Goal: Task Accomplishment & Management: Use online tool/utility

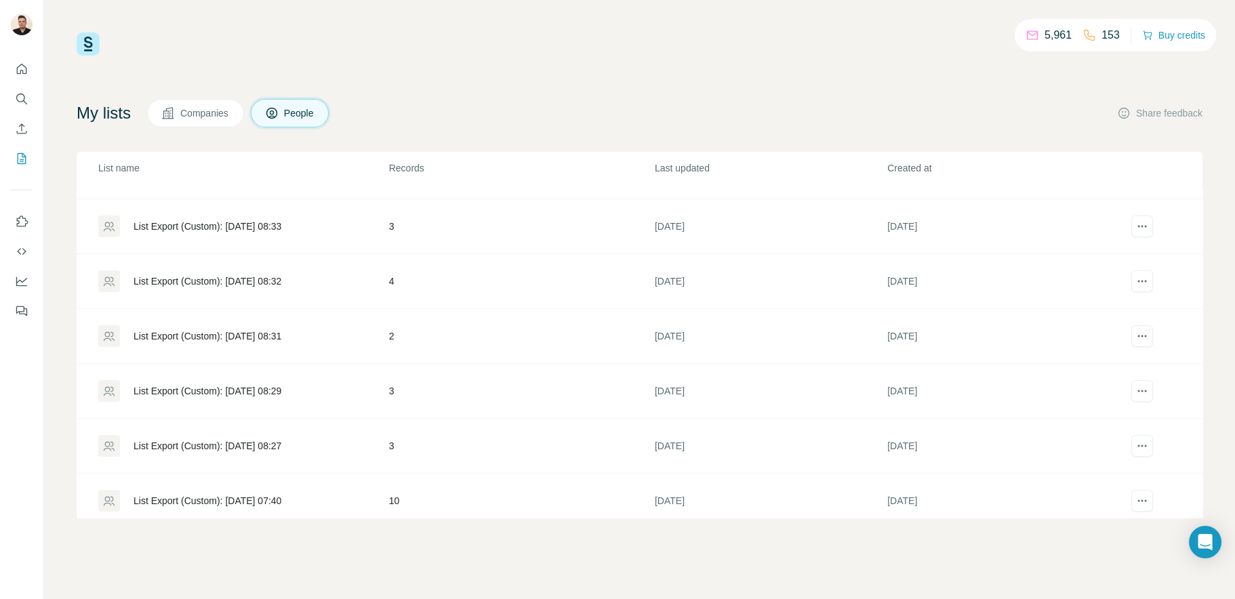
scroll to position [544, 0]
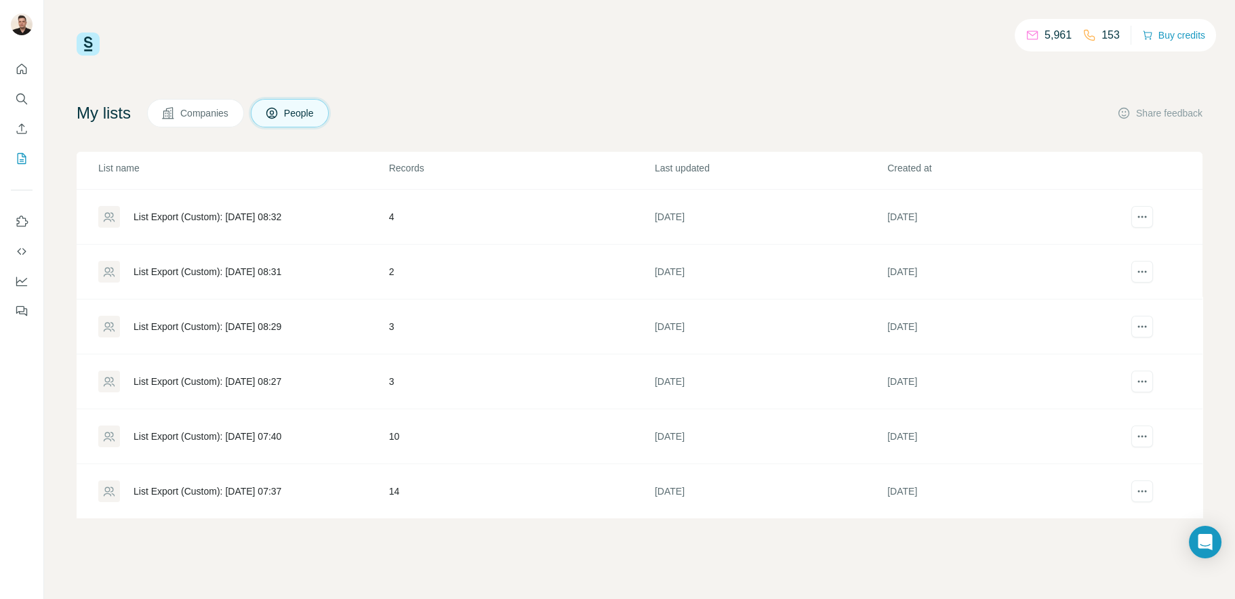
click at [262, 491] on div "List Export (Custom): [DATE] 07:37" at bounding box center [207, 491] width 148 height 14
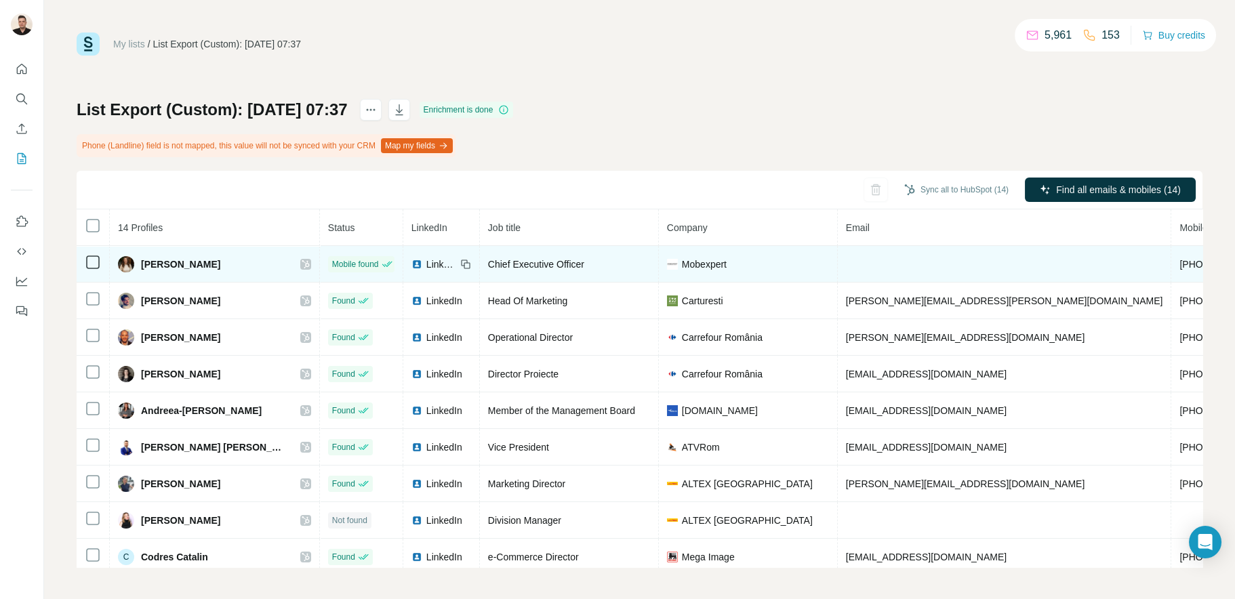
click at [426, 264] on span "LinkedIn" at bounding box center [441, 264] width 30 height 14
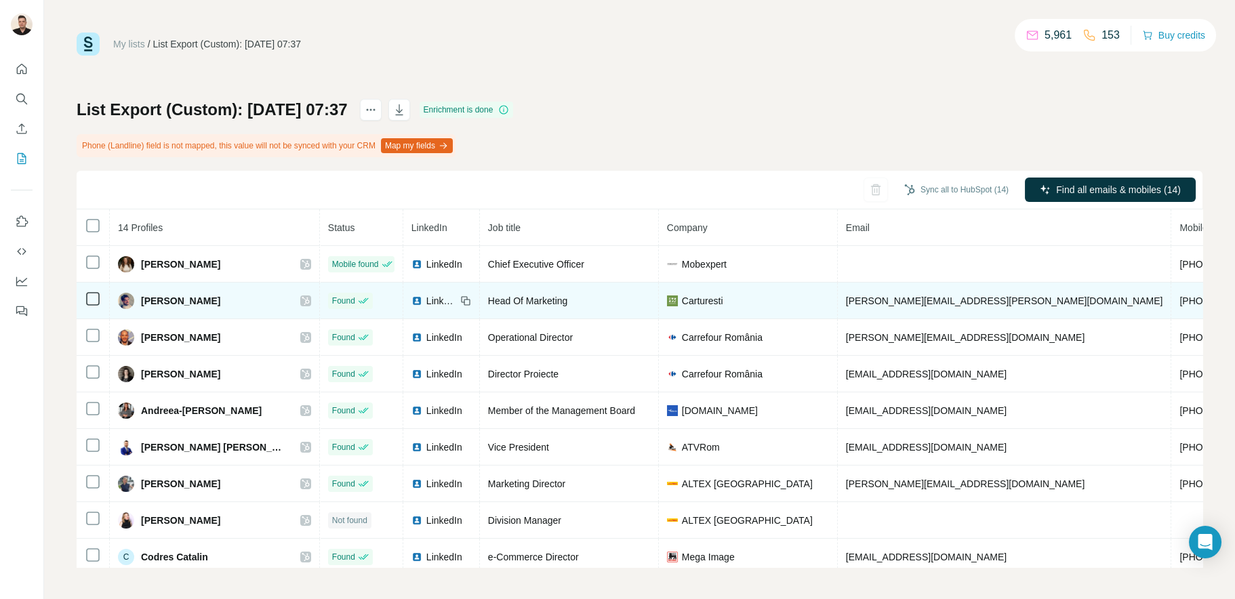
drag, startPoint x: 396, startPoint y: 300, endPoint x: 388, endPoint y: 299, distance: 8.8
click at [426, 299] on span "LinkedIn" at bounding box center [441, 301] width 30 height 14
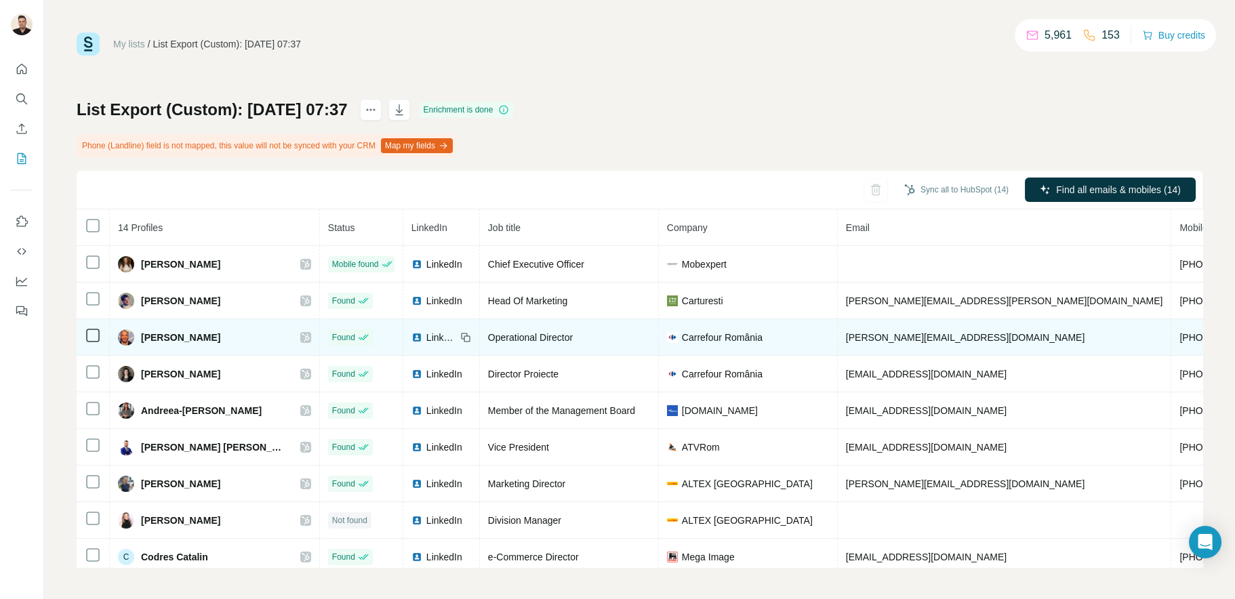
click at [426, 339] on span "LinkedIn" at bounding box center [441, 338] width 30 height 14
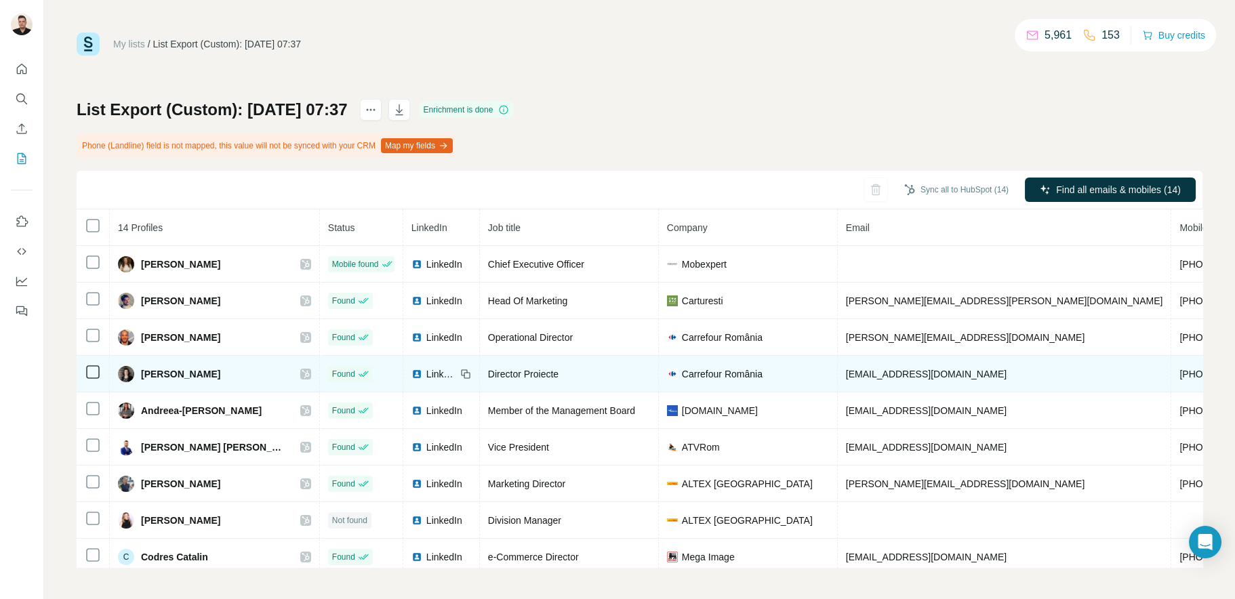
click at [426, 376] on span "LinkedIn" at bounding box center [441, 374] width 30 height 14
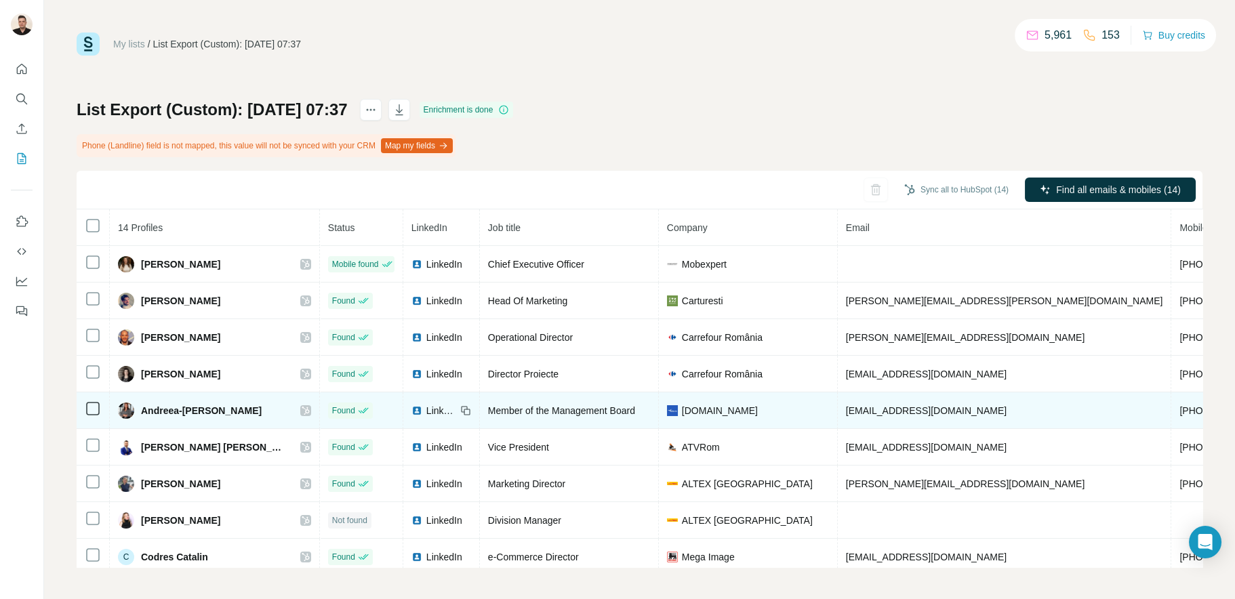
click at [411, 411] on div "LinkedIn" at bounding box center [433, 411] width 45 height 14
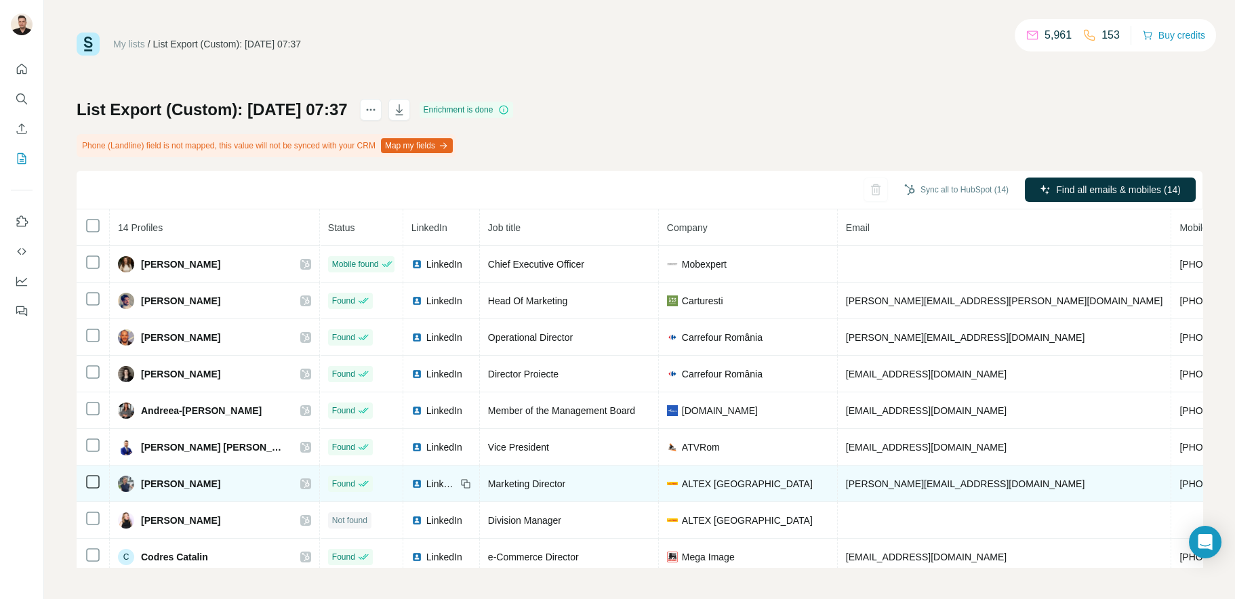
click at [411, 488] on div "LinkedIn" at bounding box center [433, 484] width 45 height 14
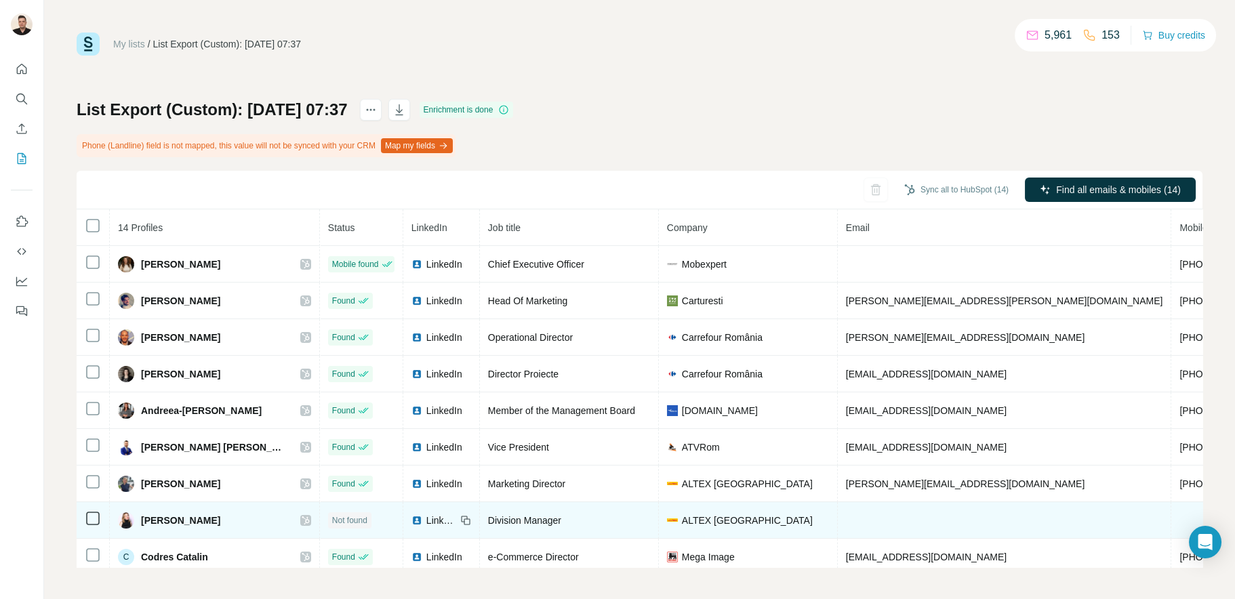
click at [426, 525] on span "LinkedIn" at bounding box center [441, 521] width 30 height 14
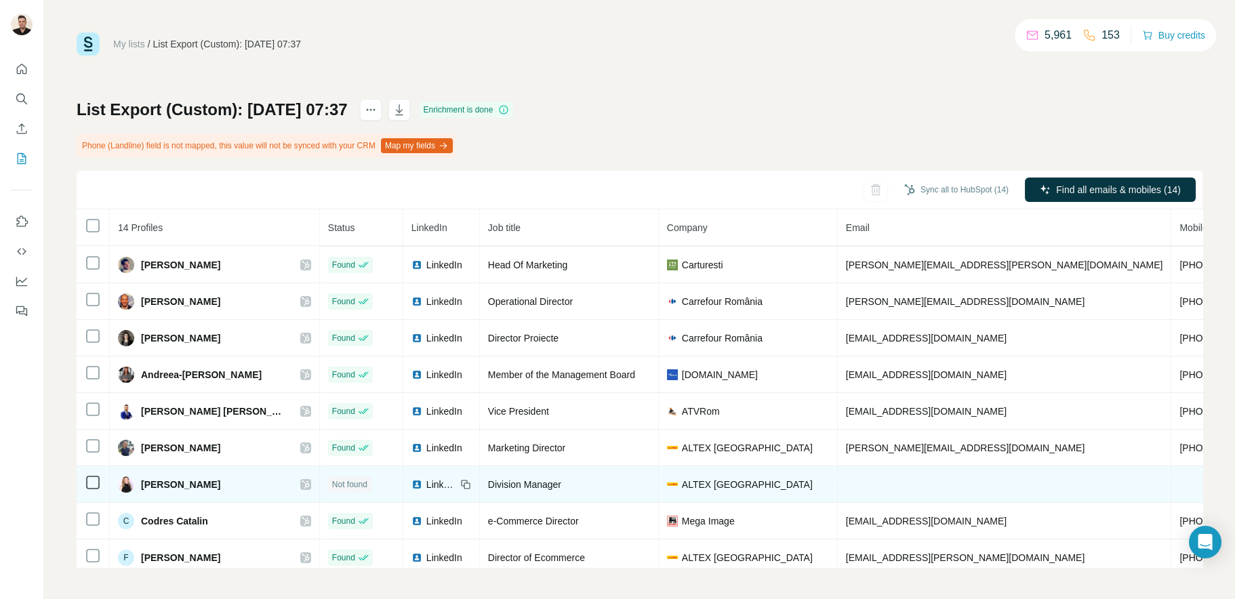
scroll to position [56, 0]
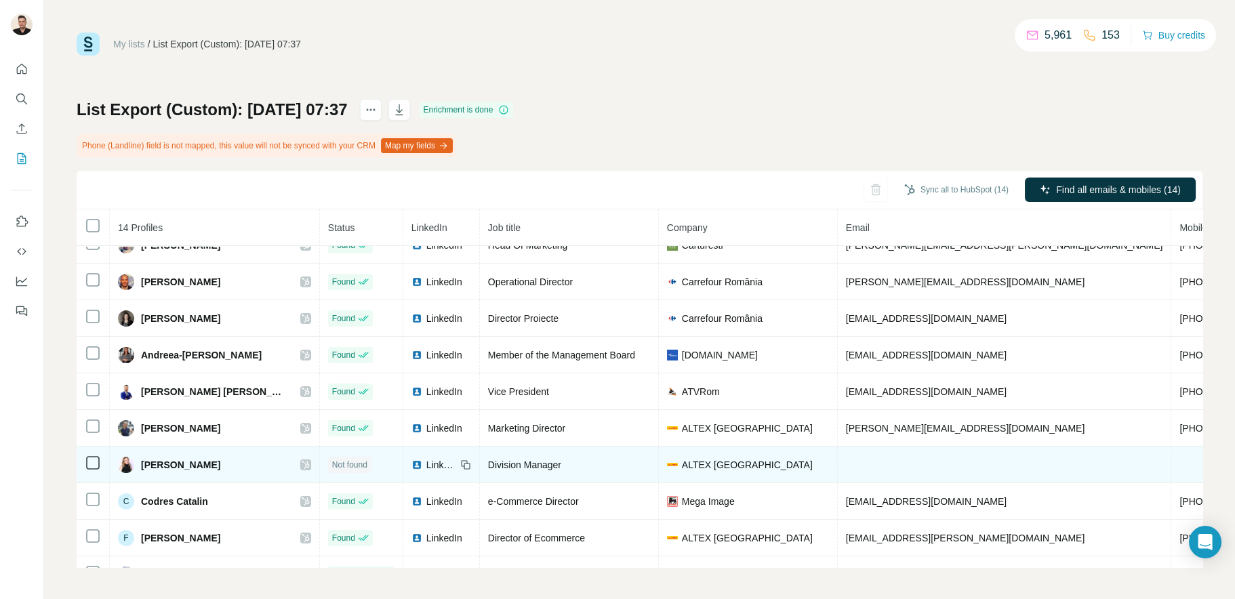
click at [426, 470] on span "LinkedIn" at bounding box center [441, 465] width 30 height 14
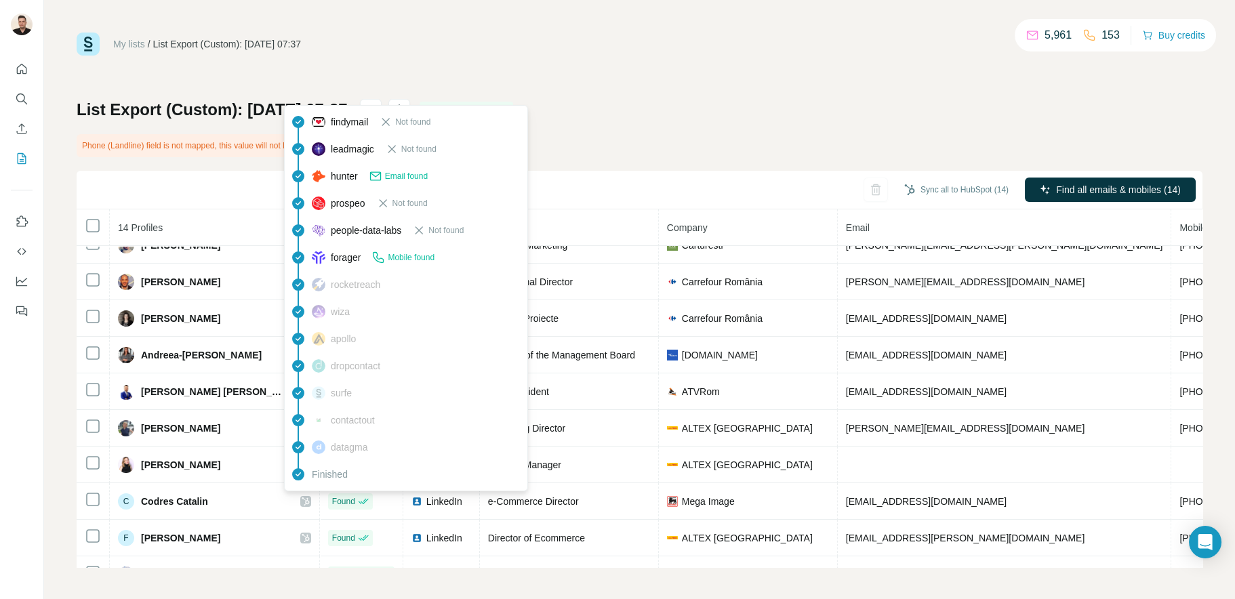
scroll to position [123, 0]
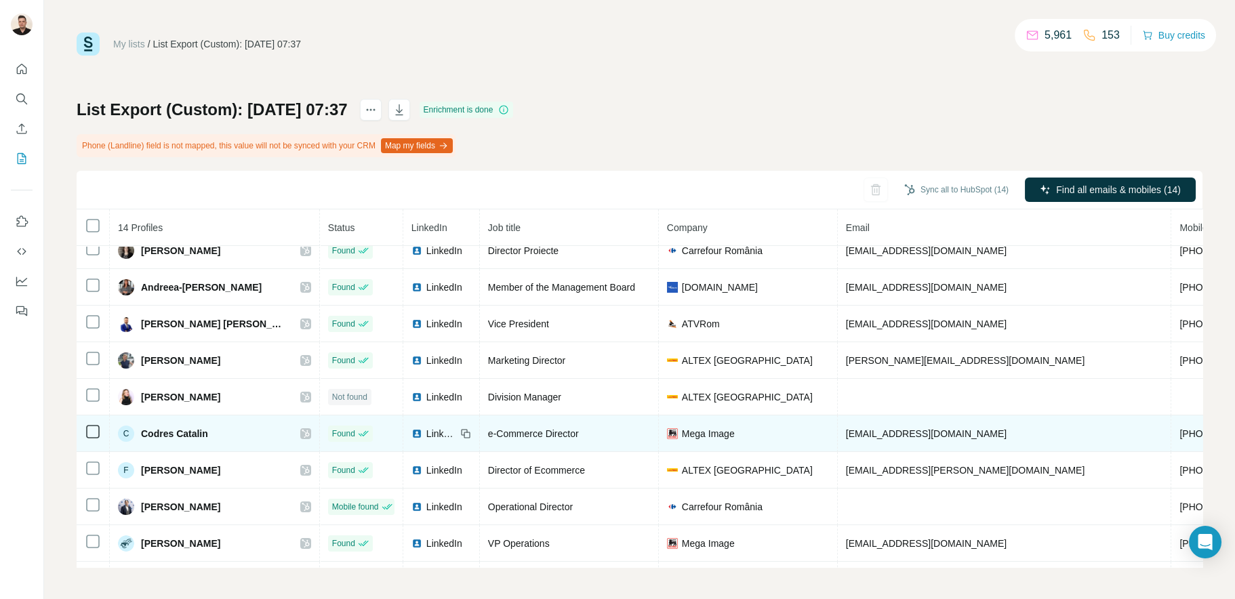
click at [426, 440] on span "LinkedIn" at bounding box center [441, 434] width 30 height 14
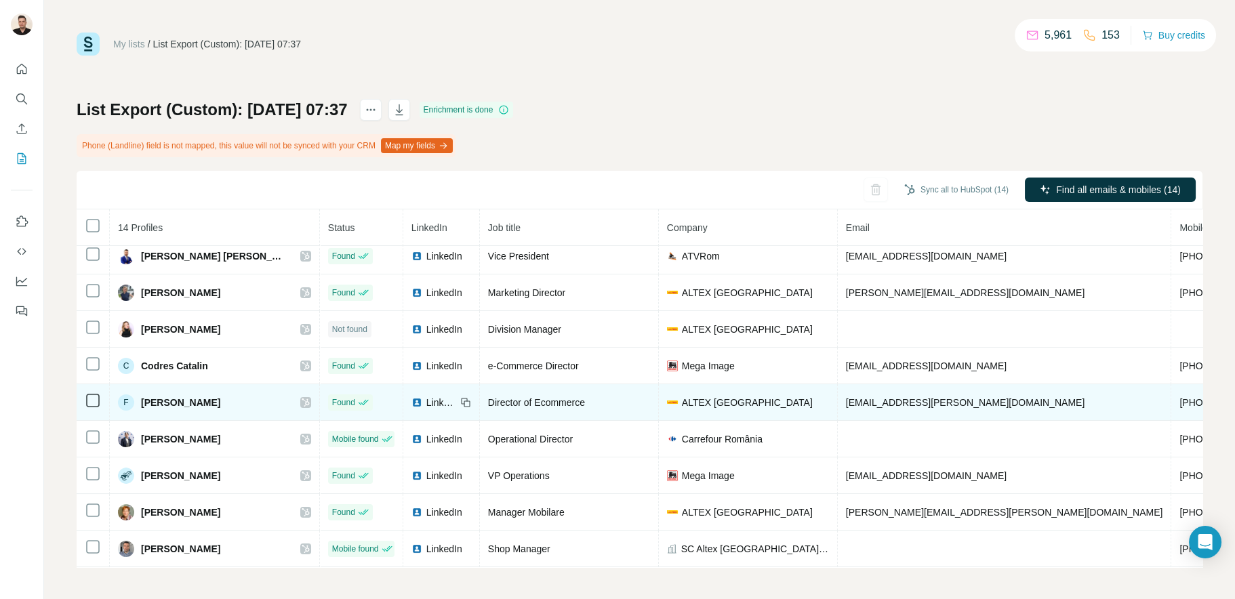
click at [426, 409] on span "LinkedIn" at bounding box center [441, 403] width 30 height 14
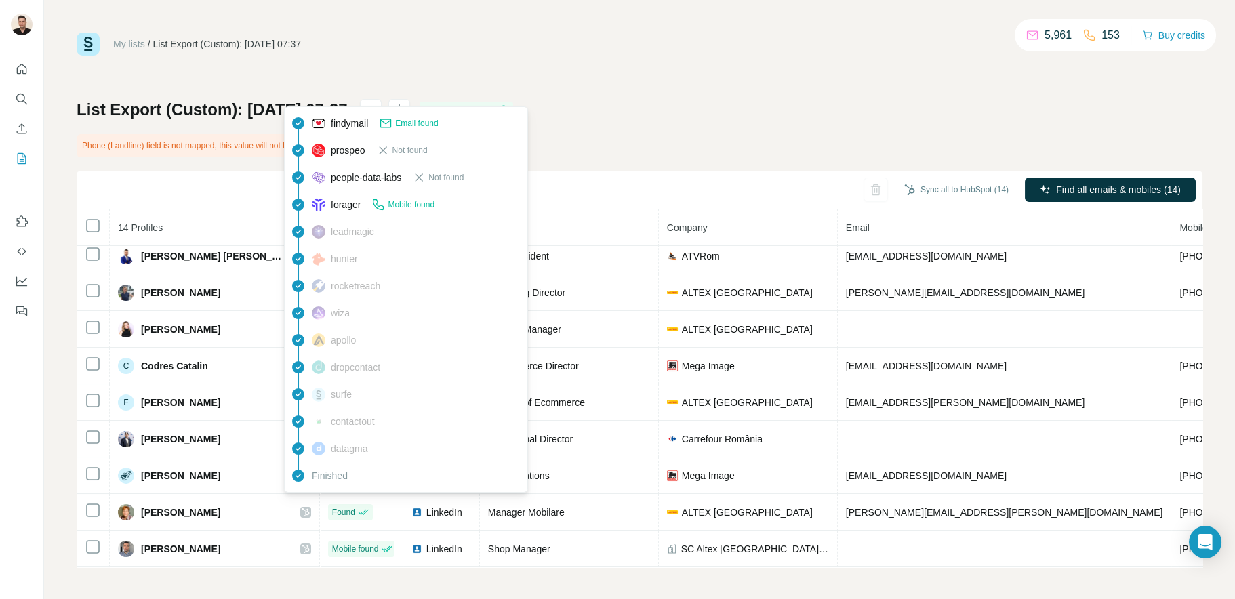
scroll to position [204, 0]
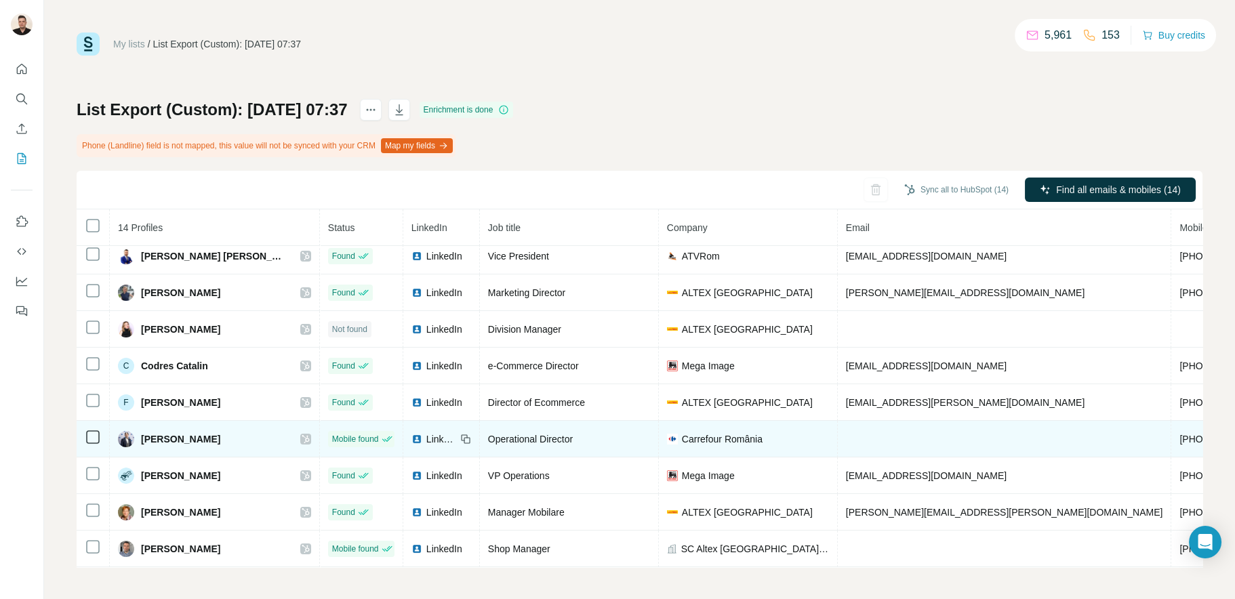
click at [426, 432] on span "LinkedIn" at bounding box center [441, 439] width 30 height 14
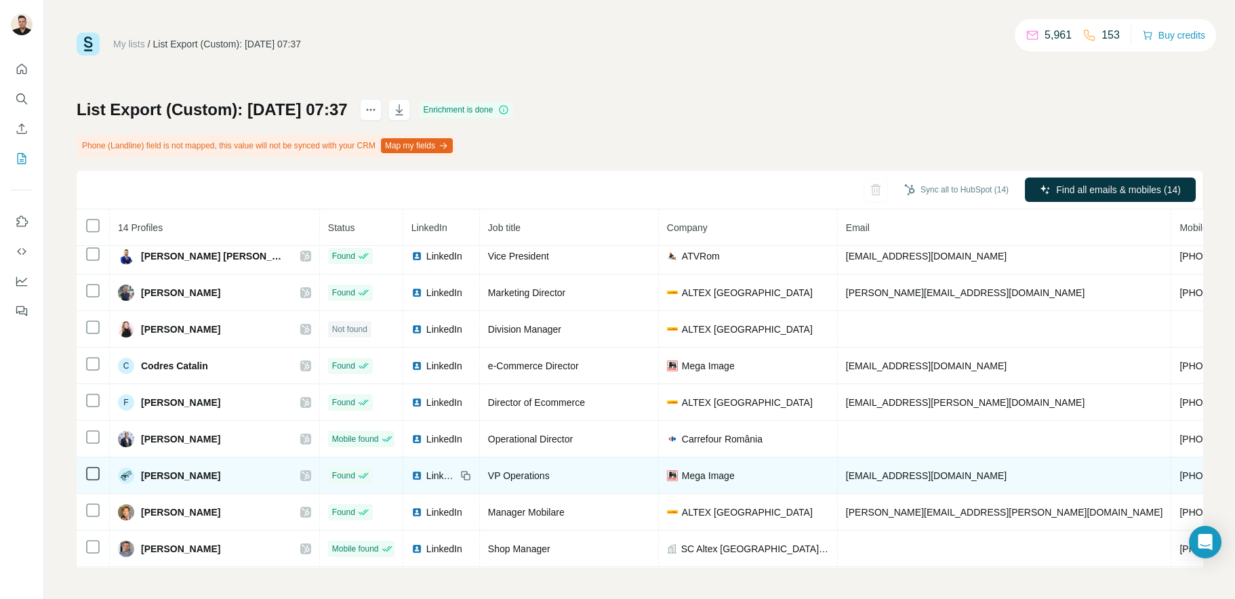
click at [426, 469] on span "LinkedIn" at bounding box center [441, 476] width 30 height 14
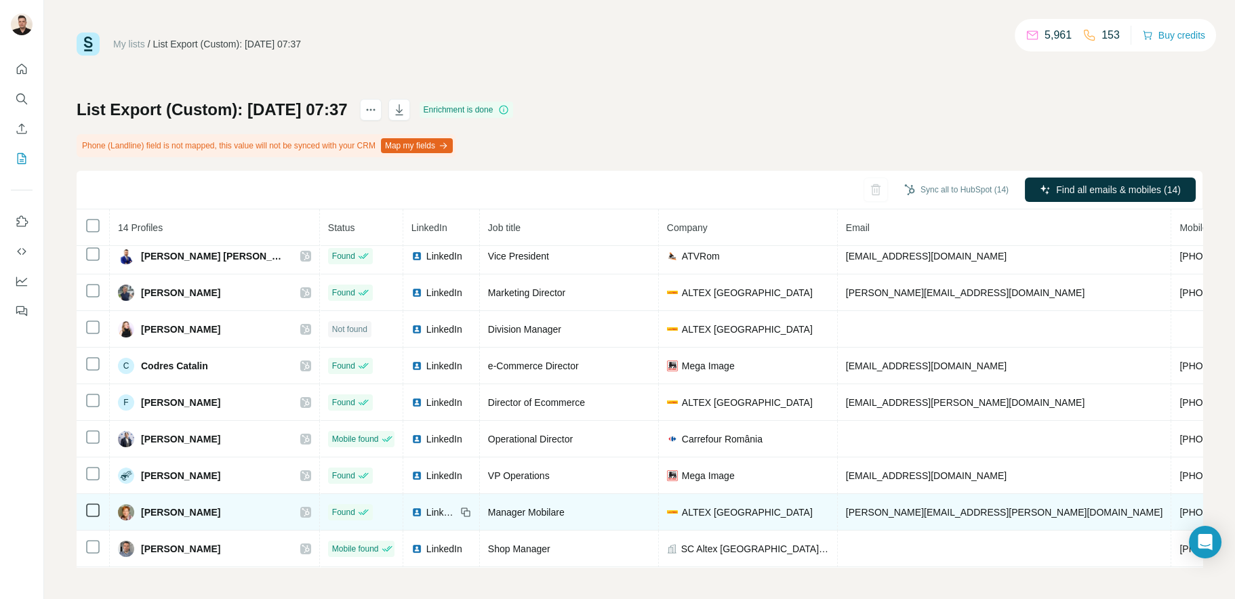
click at [426, 506] on span "LinkedIn" at bounding box center [441, 512] width 30 height 14
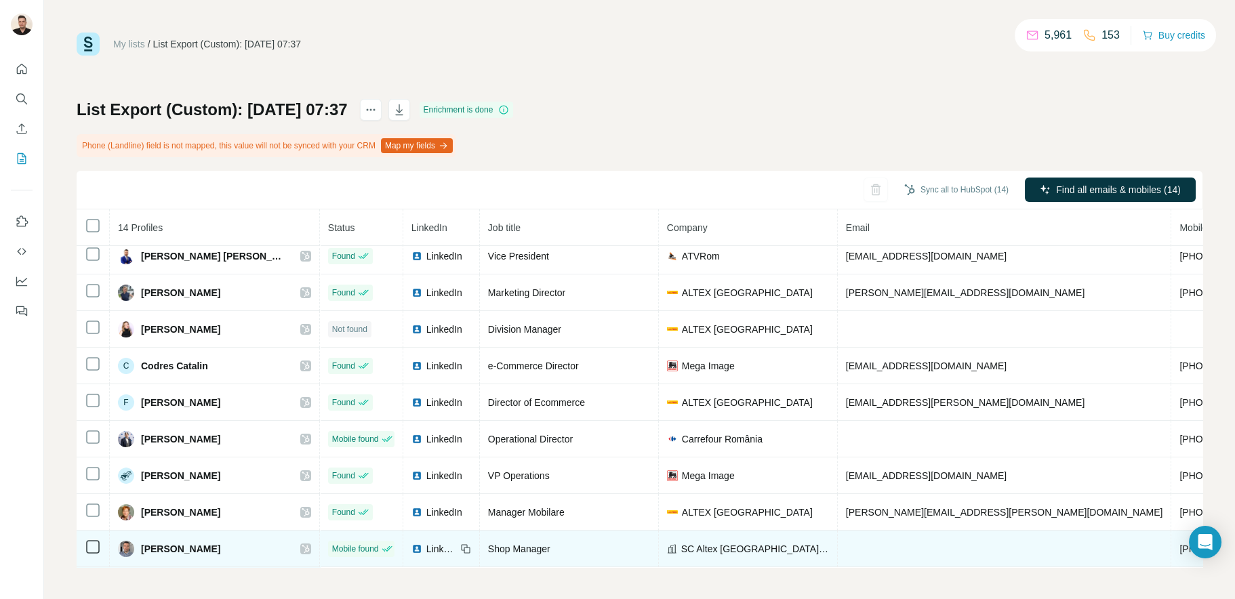
click at [426, 543] on span "LinkedIn" at bounding box center [441, 549] width 30 height 14
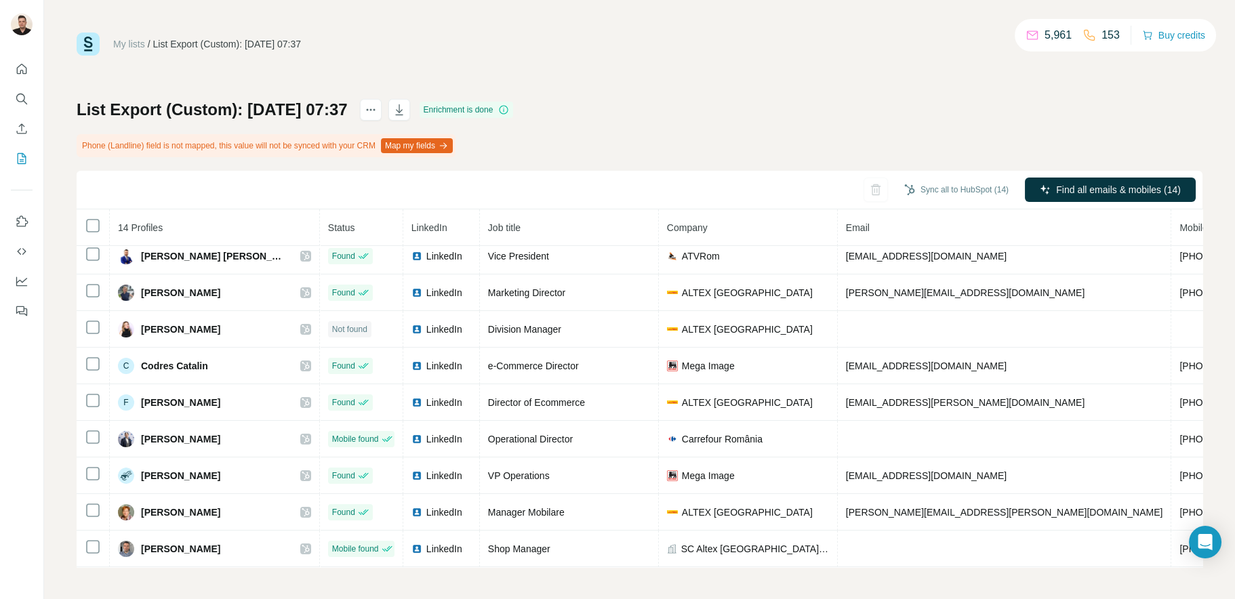
scroll to position [0, 0]
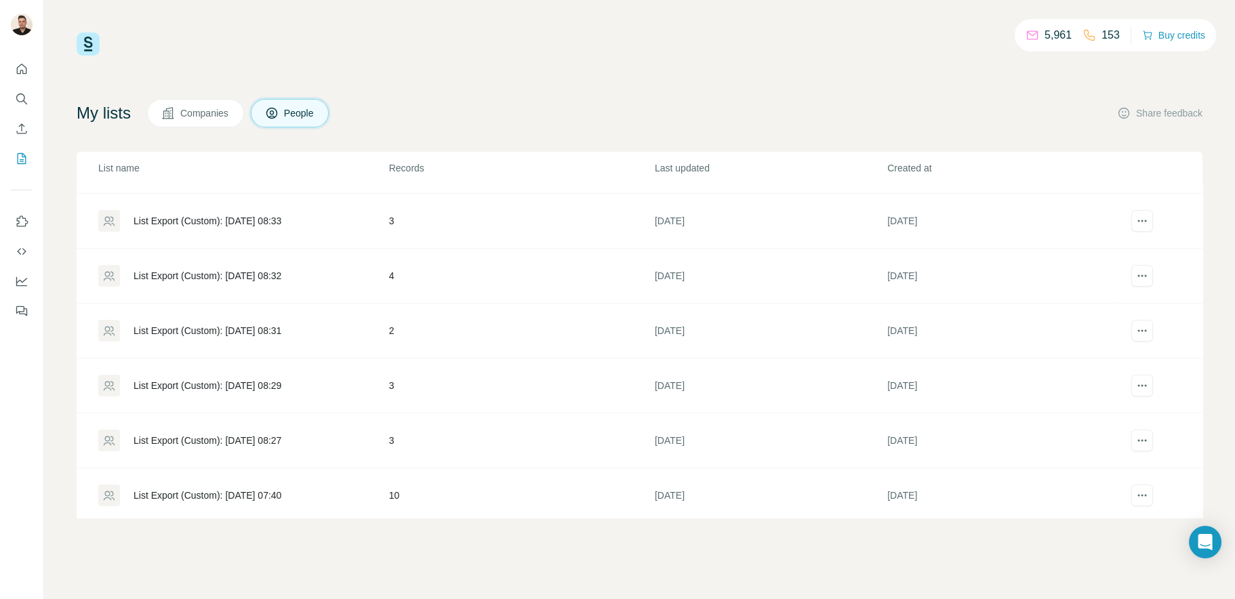
scroll to position [544, 0]
click at [243, 434] on div "List Export (Custom): [DATE] 07:40" at bounding box center [207, 437] width 148 height 14
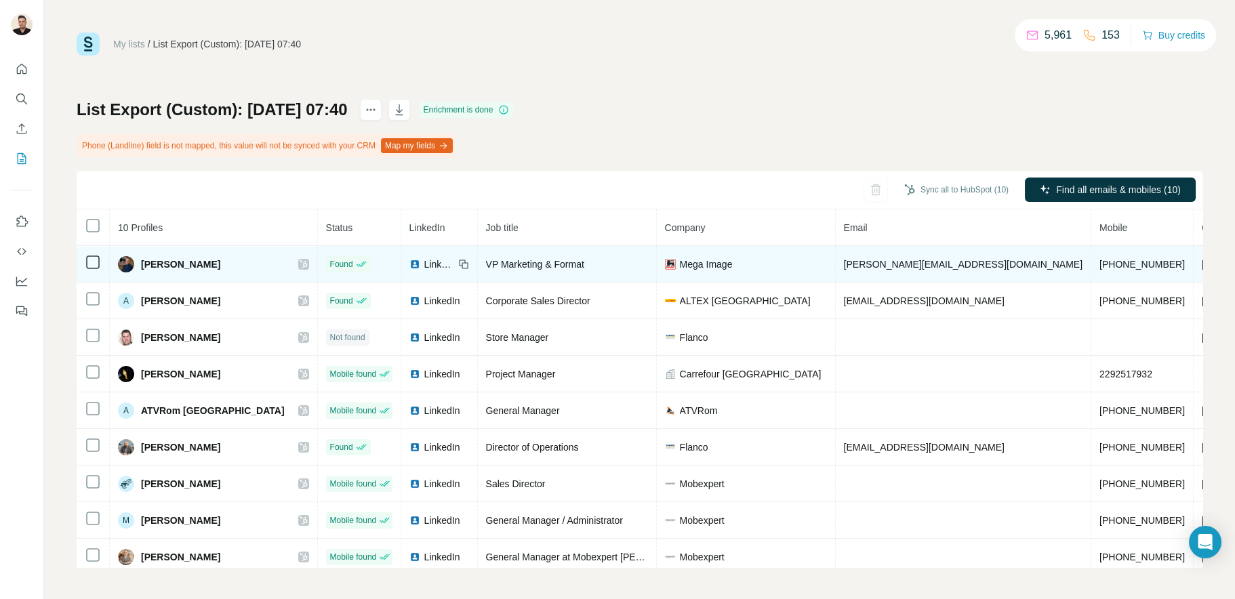
click at [424, 261] on span "LinkedIn" at bounding box center [439, 264] width 30 height 14
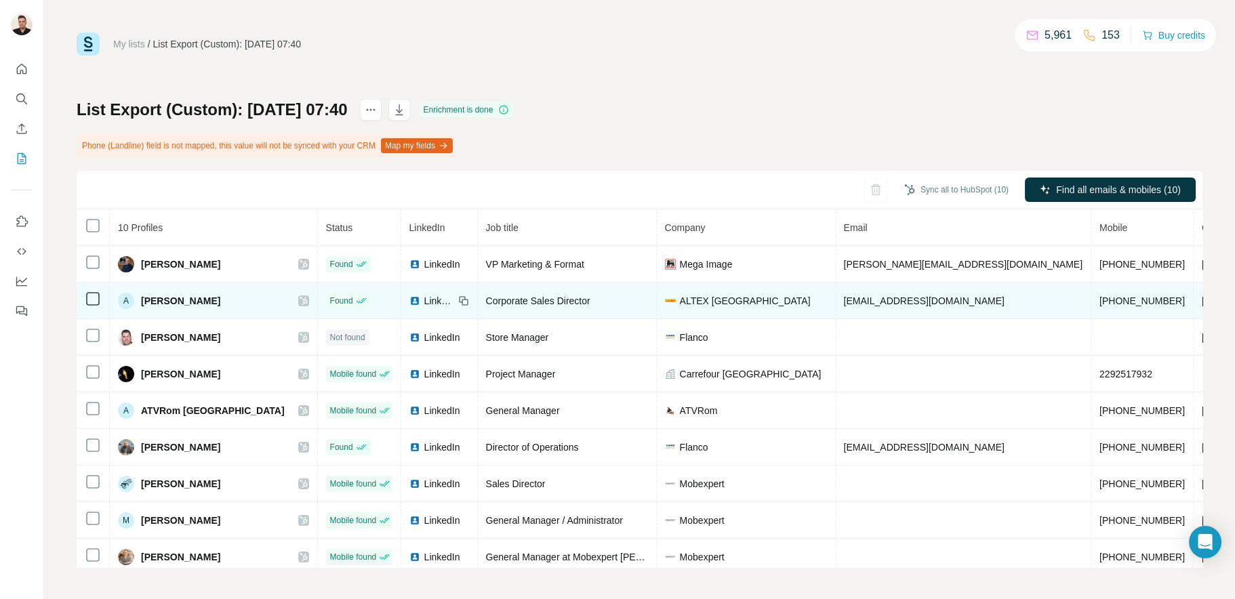
click at [424, 304] on span "LinkedIn" at bounding box center [439, 301] width 30 height 14
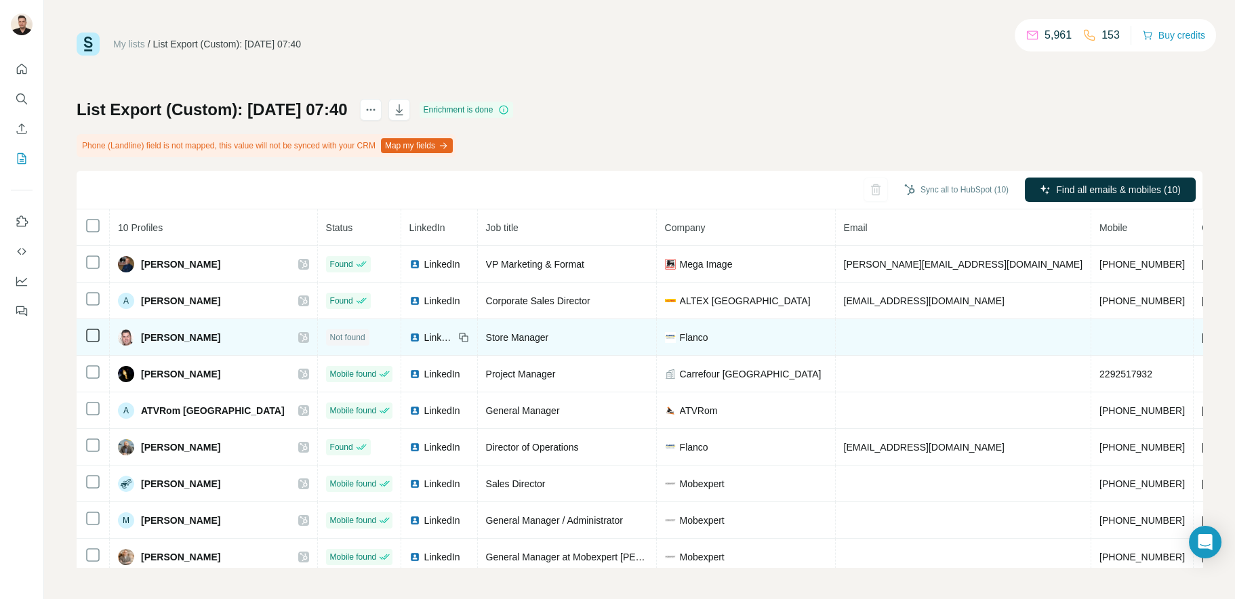
click at [424, 342] on span "LinkedIn" at bounding box center [439, 338] width 30 height 14
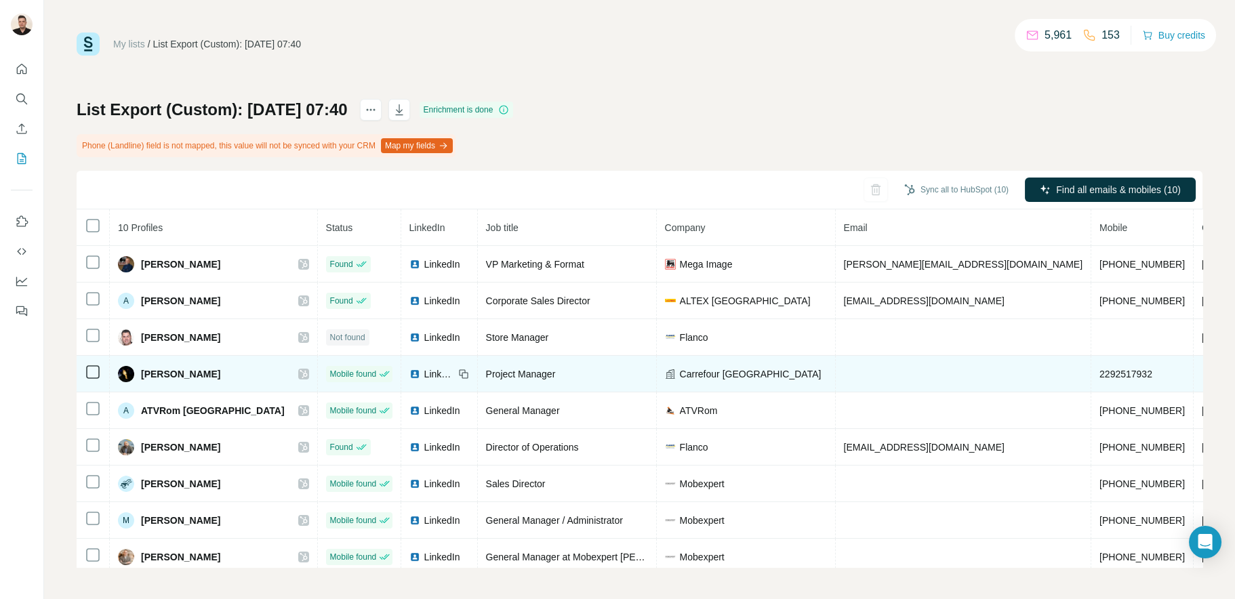
click at [424, 376] on span "LinkedIn" at bounding box center [439, 374] width 30 height 14
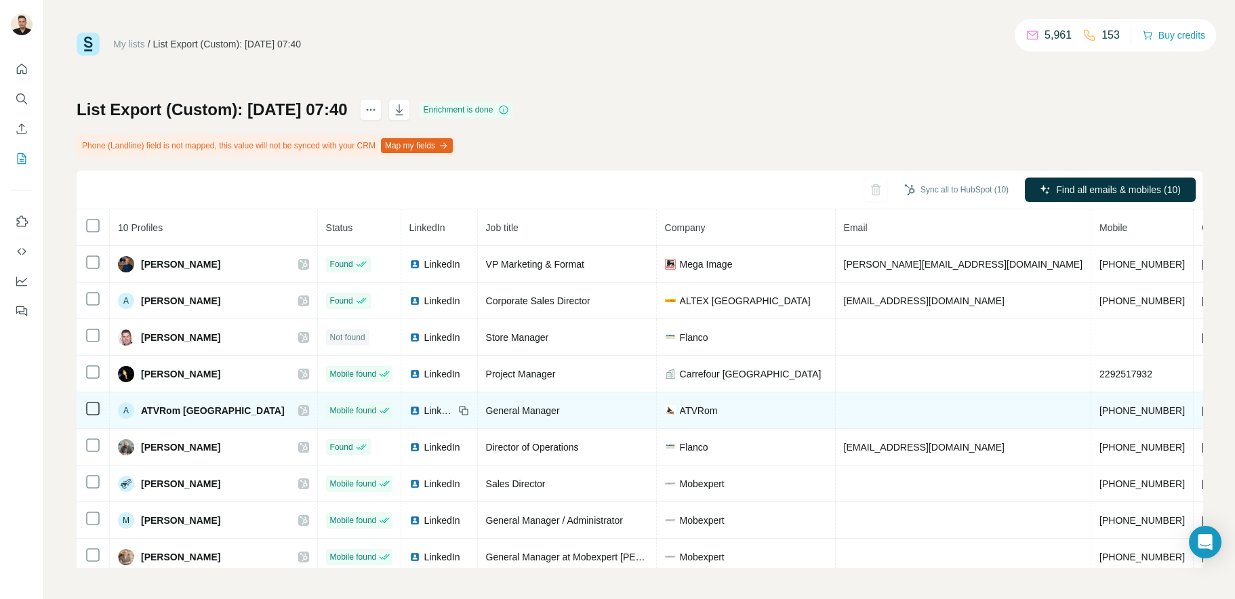
click at [424, 412] on span "LinkedIn" at bounding box center [439, 411] width 30 height 14
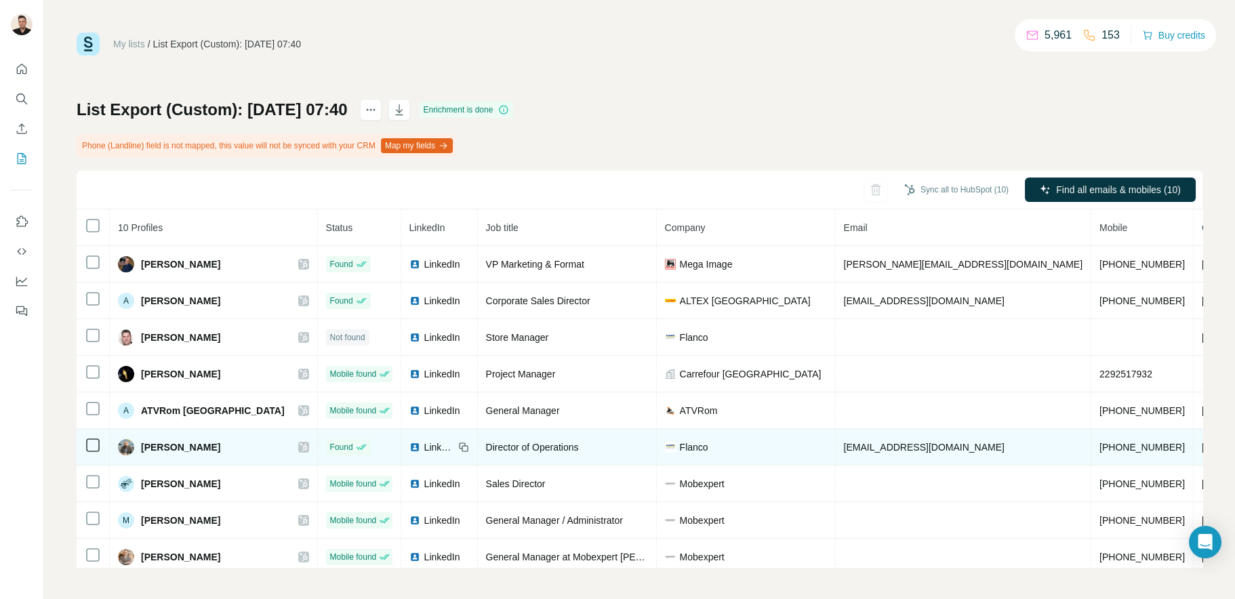
click at [424, 449] on span "LinkedIn" at bounding box center [439, 447] width 30 height 14
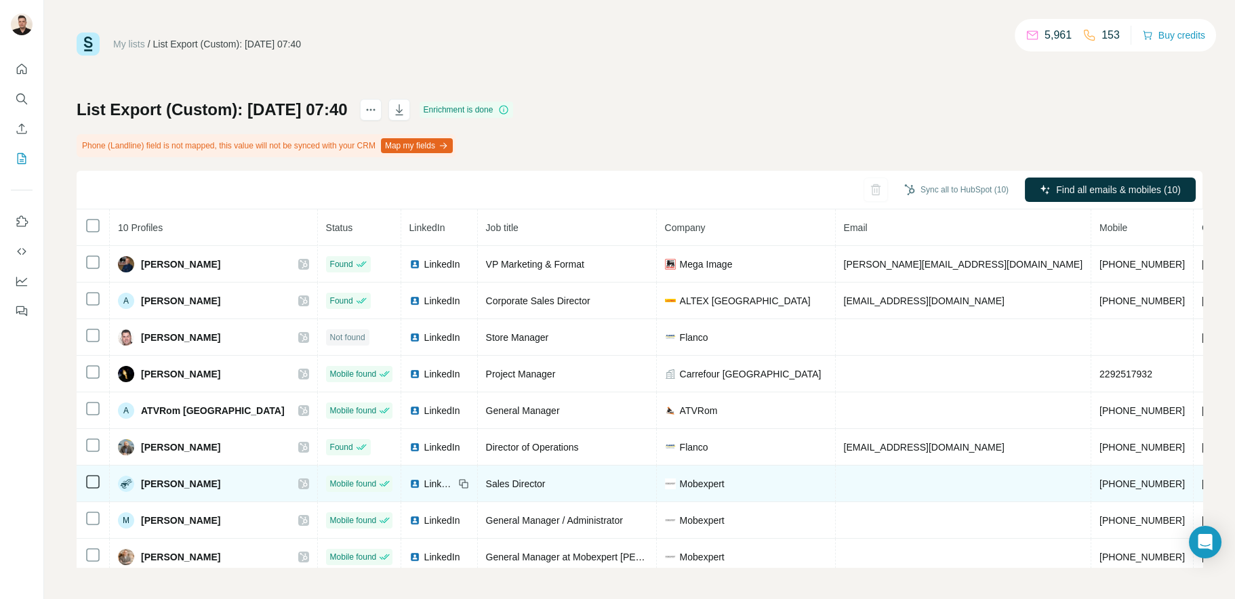
click at [424, 484] on span "LinkedIn" at bounding box center [439, 484] width 30 height 14
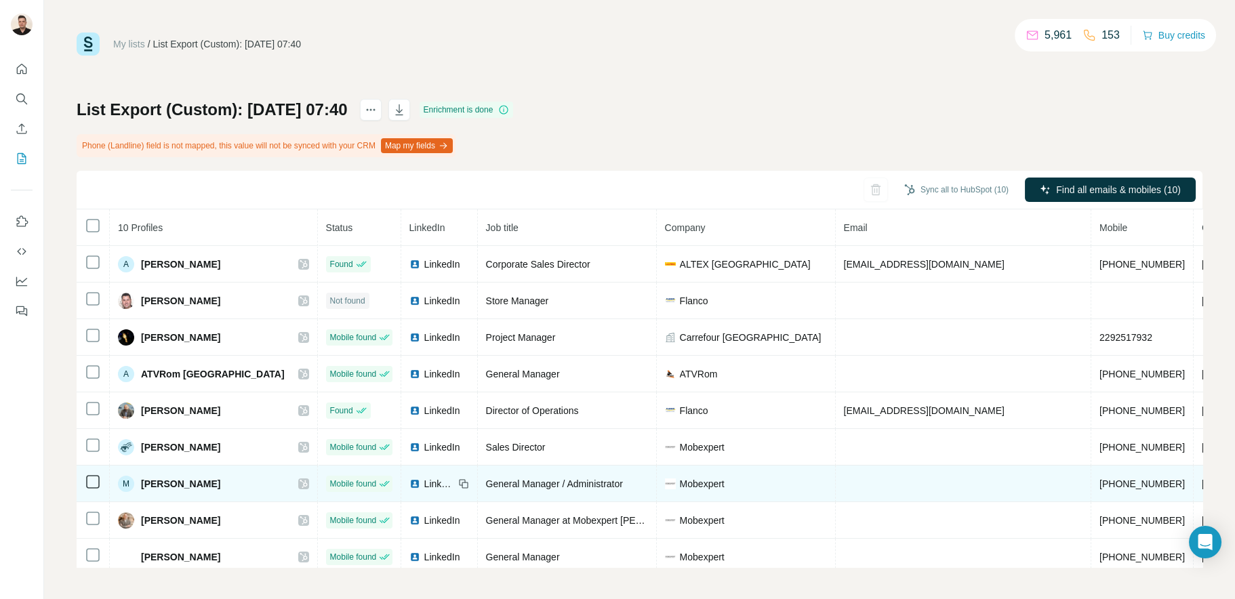
scroll to position [56, 0]
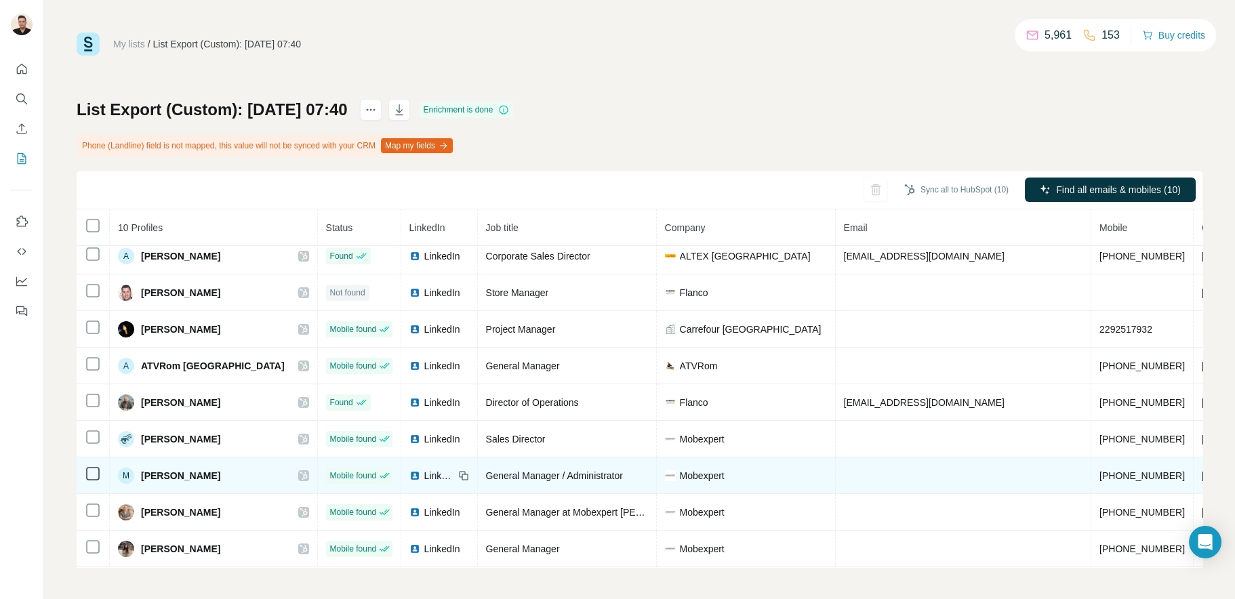
click at [424, 470] on span "LinkedIn" at bounding box center [439, 476] width 30 height 14
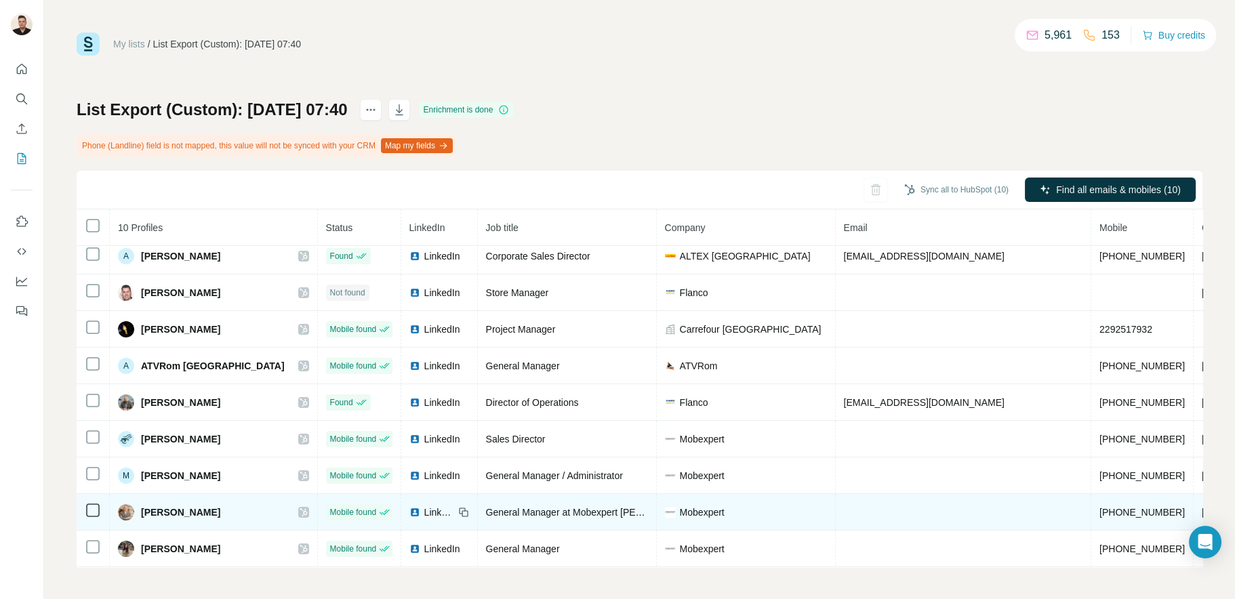
click at [424, 505] on span "LinkedIn" at bounding box center [439, 512] width 30 height 14
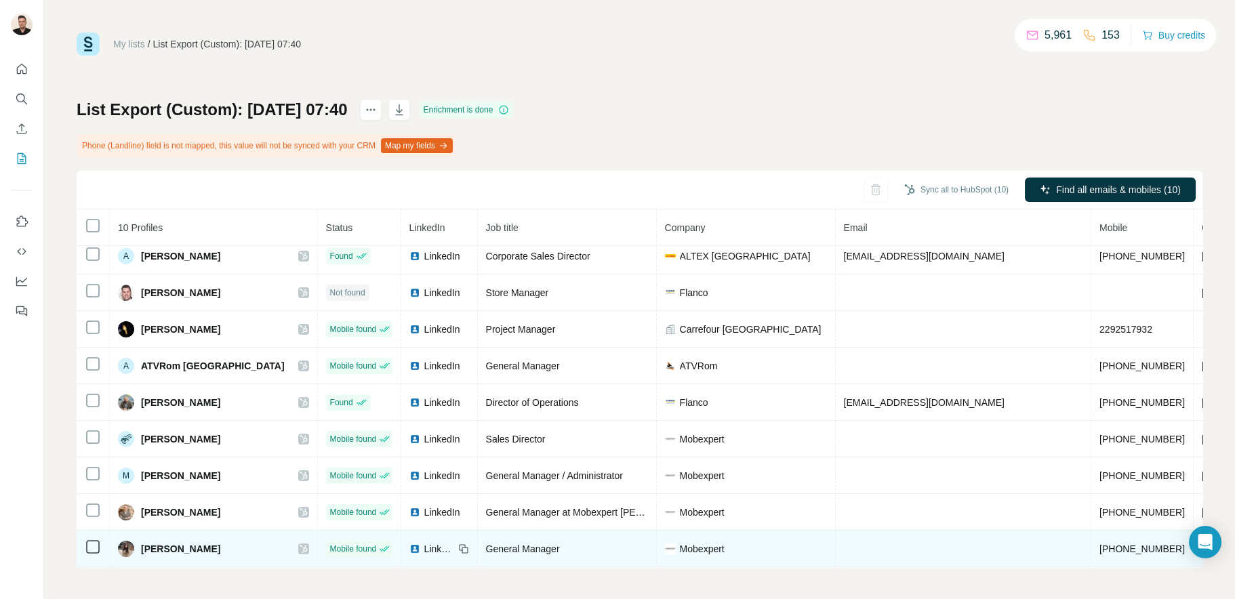
click at [424, 542] on span "LinkedIn" at bounding box center [439, 549] width 30 height 14
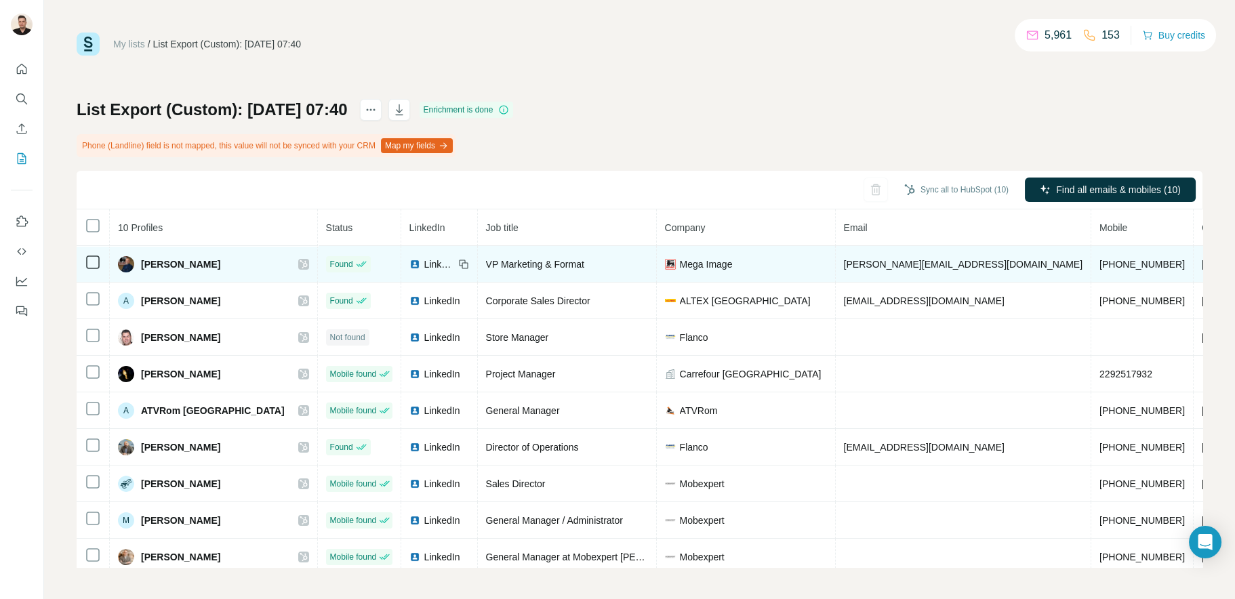
scroll to position [0, 0]
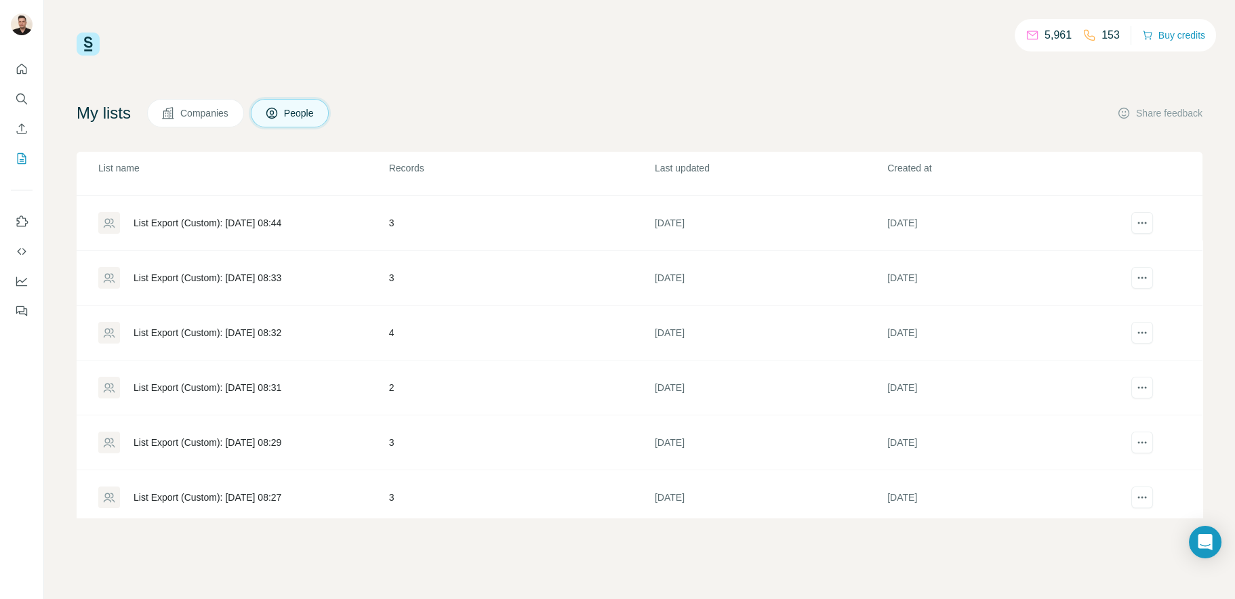
scroll to position [544, 0]
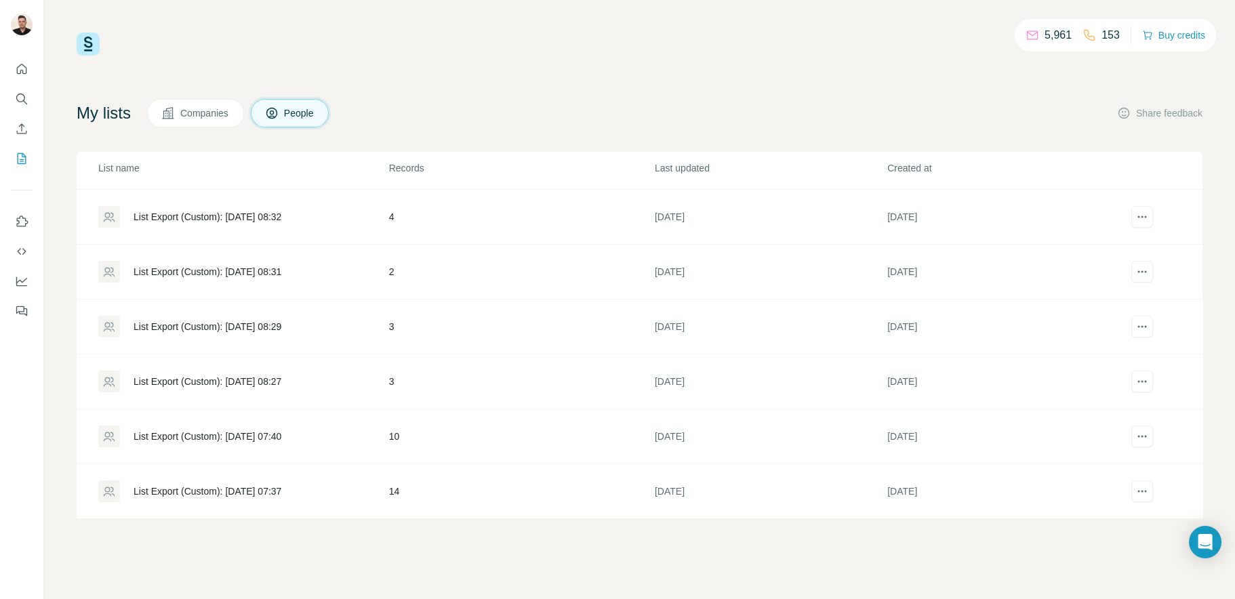
click at [281, 377] on div "List Export (Custom): [DATE] 08:27" at bounding box center [207, 382] width 148 height 14
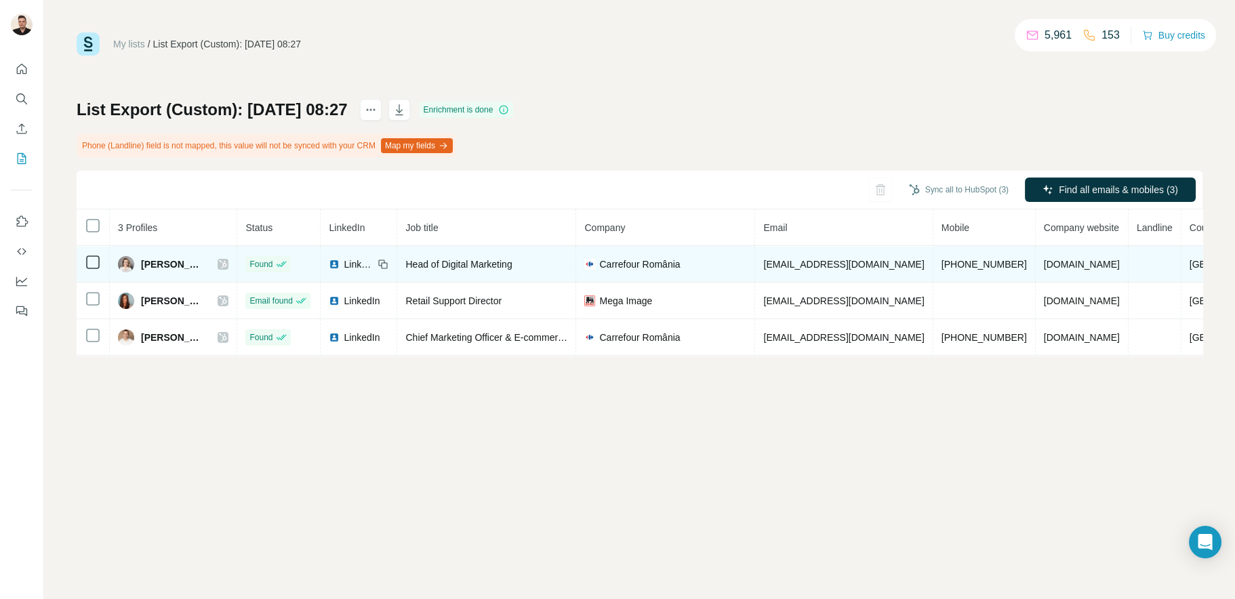
click at [349, 267] on span "LinkedIn" at bounding box center [359, 264] width 30 height 14
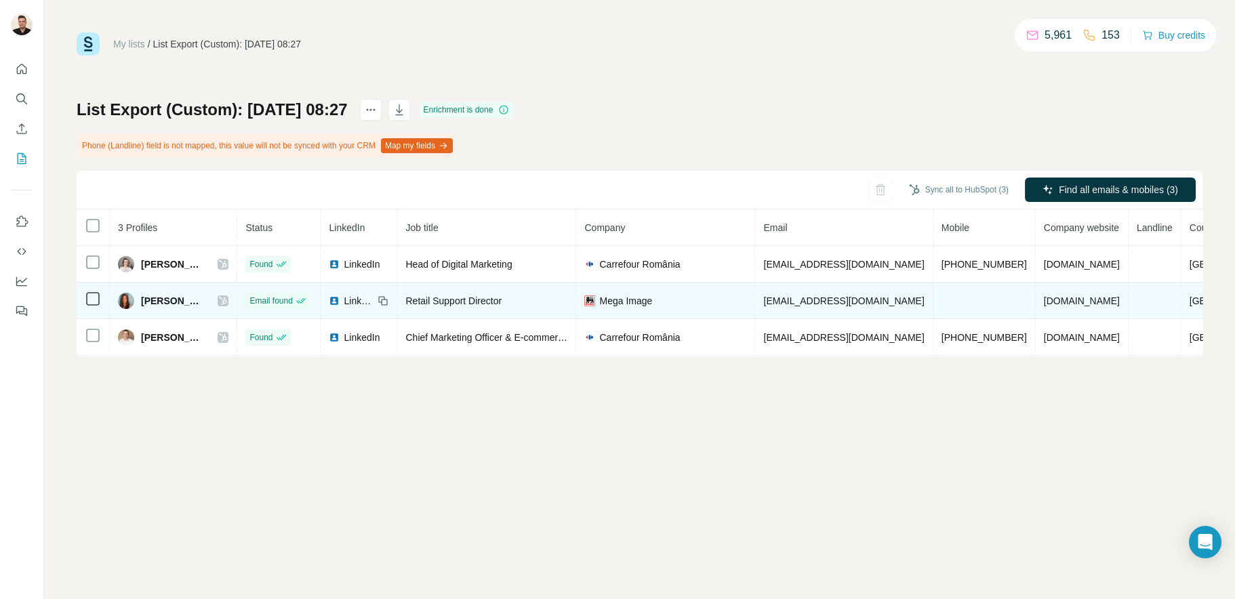
click at [359, 302] on span "LinkedIn" at bounding box center [359, 301] width 30 height 14
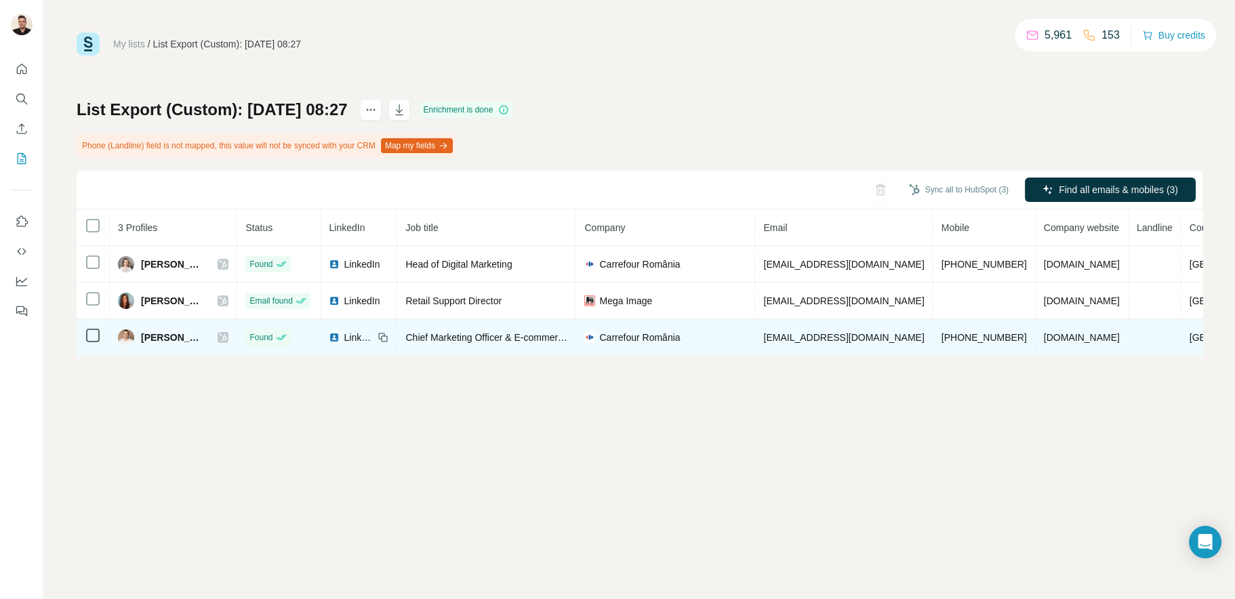
click at [346, 339] on span "LinkedIn" at bounding box center [359, 338] width 30 height 14
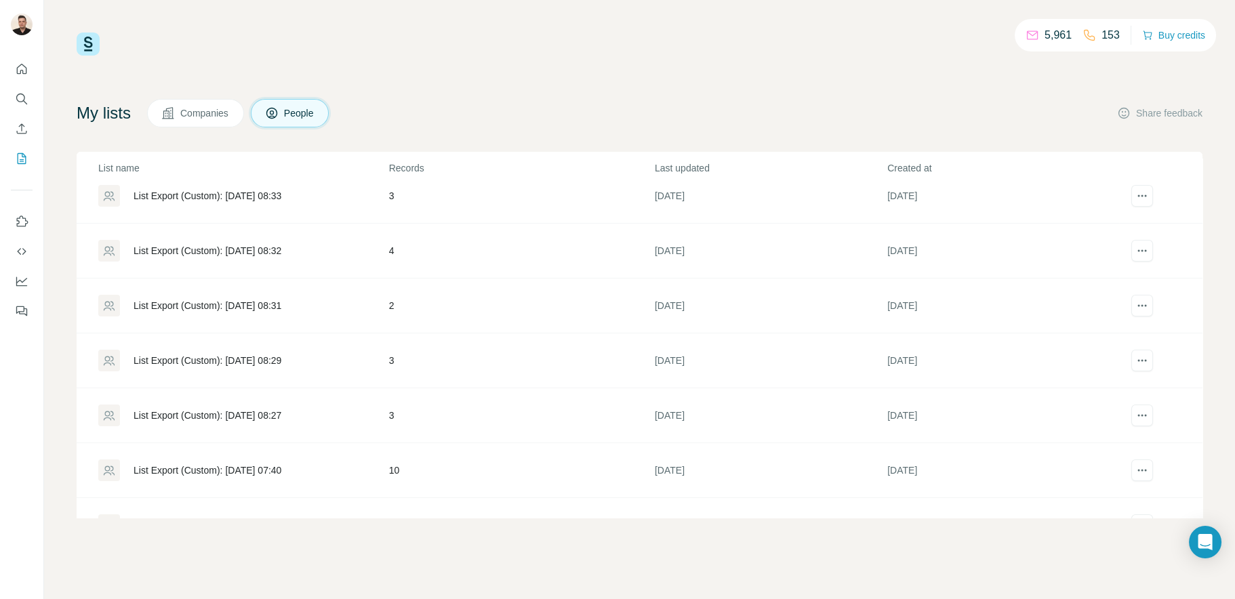
scroll to position [544, 0]
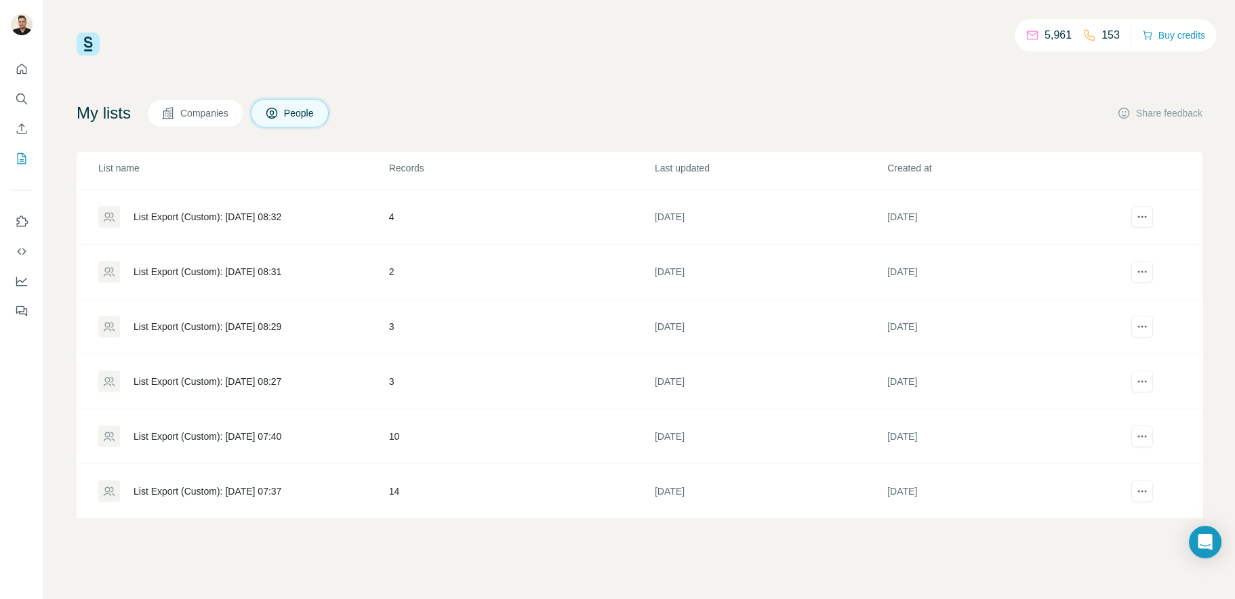
click at [263, 328] on div "List Export (Custom): [DATE] 08:29" at bounding box center [207, 327] width 148 height 14
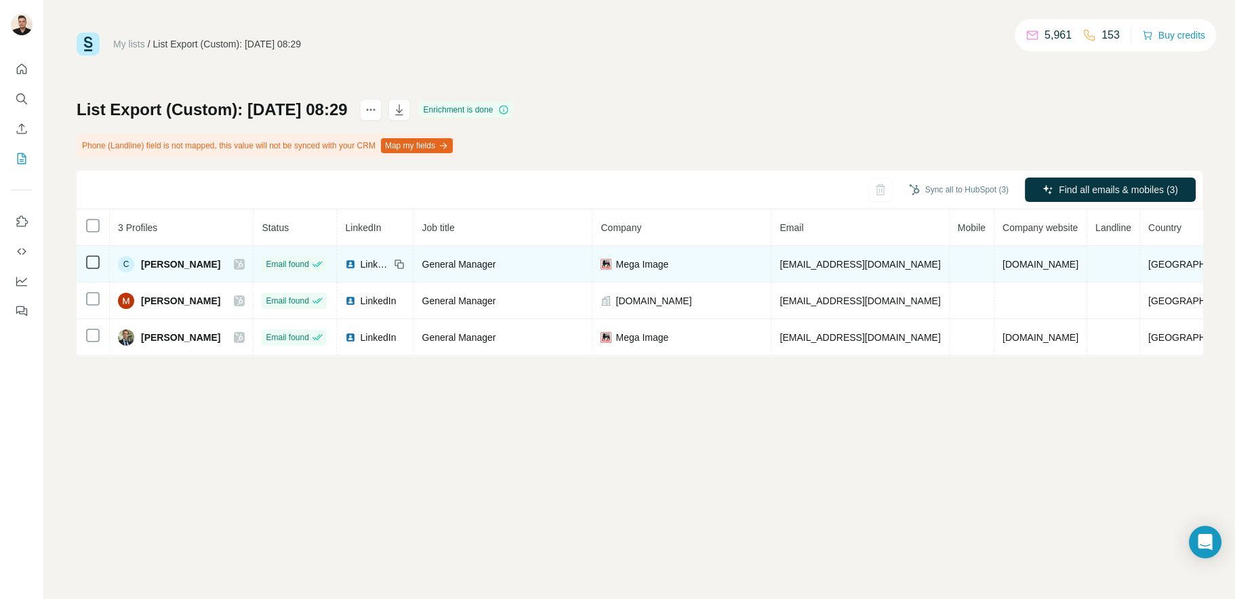
click at [377, 262] on span "LinkedIn" at bounding box center [375, 264] width 30 height 14
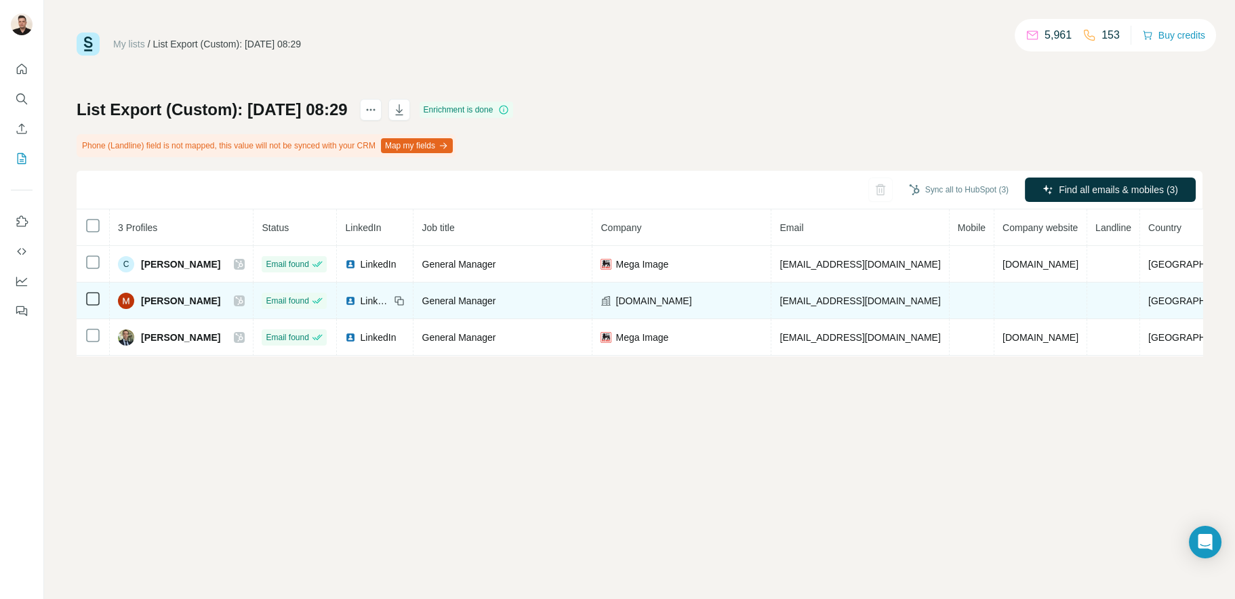
click at [386, 302] on span "LinkedIn" at bounding box center [375, 301] width 30 height 14
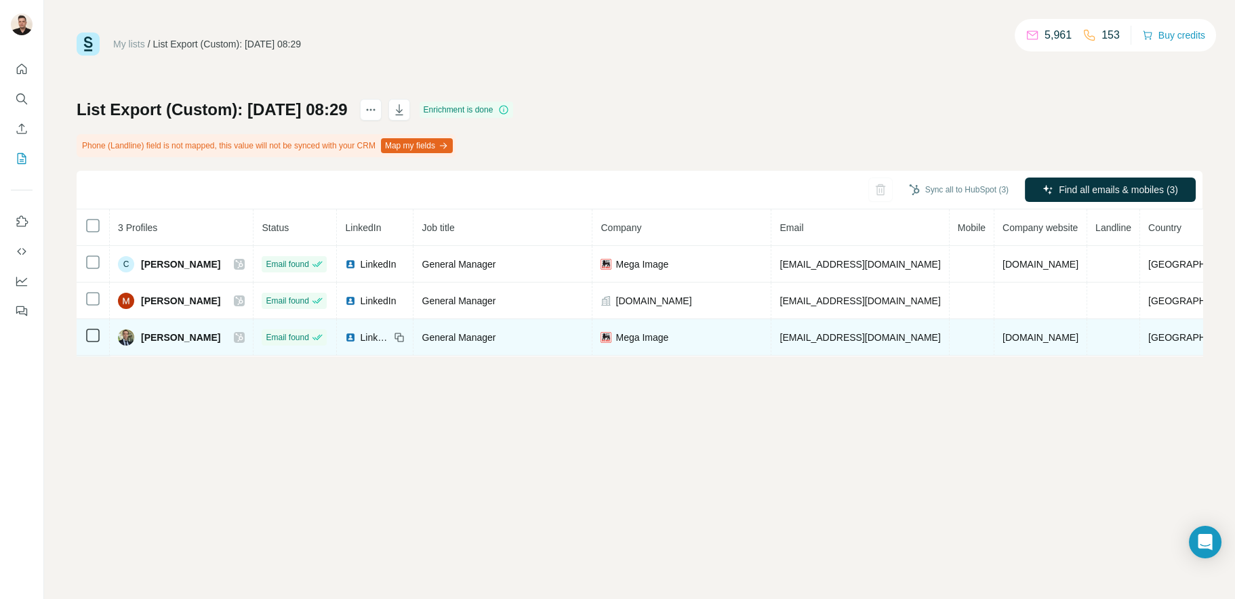
click at [390, 339] on span "LinkedIn" at bounding box center [375, 338] width 30 height 14
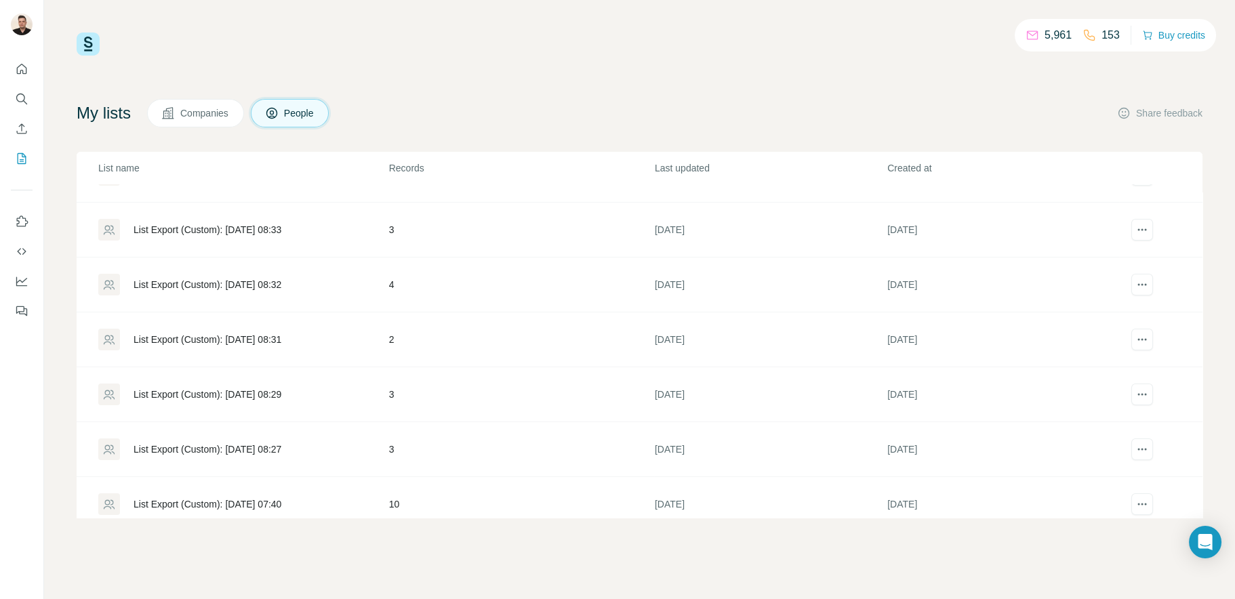
scroll to position [544, 0]
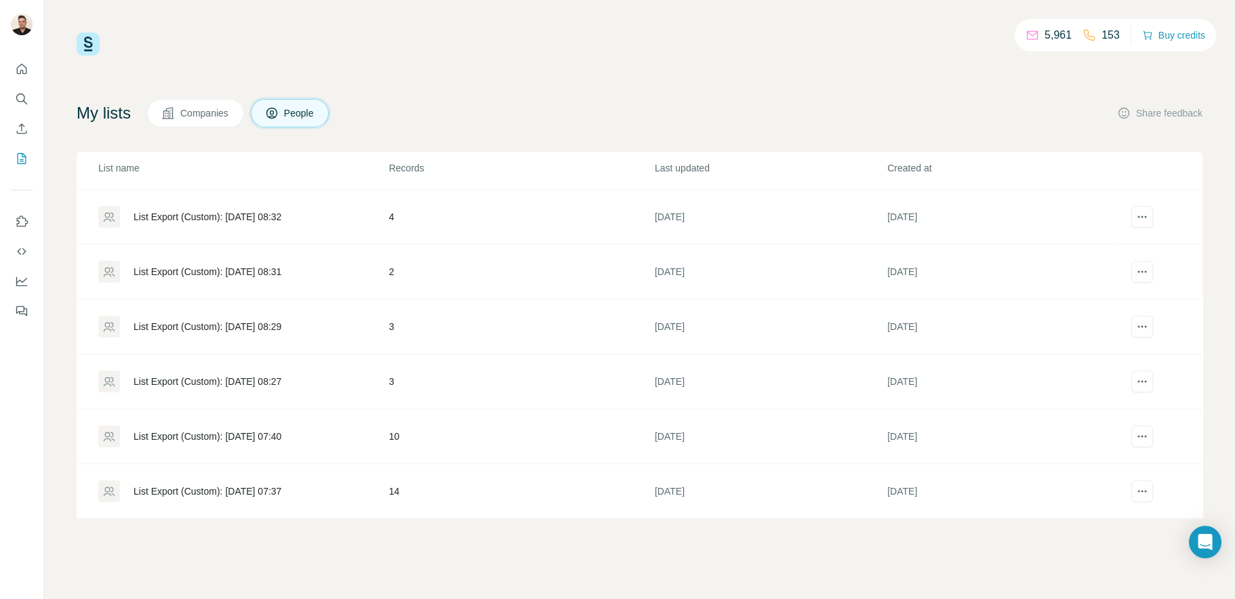
click at [250, 265] on div "List Export (Custom): [DATE] 08:31" at bounding box center [207, 272] width 148 height 14
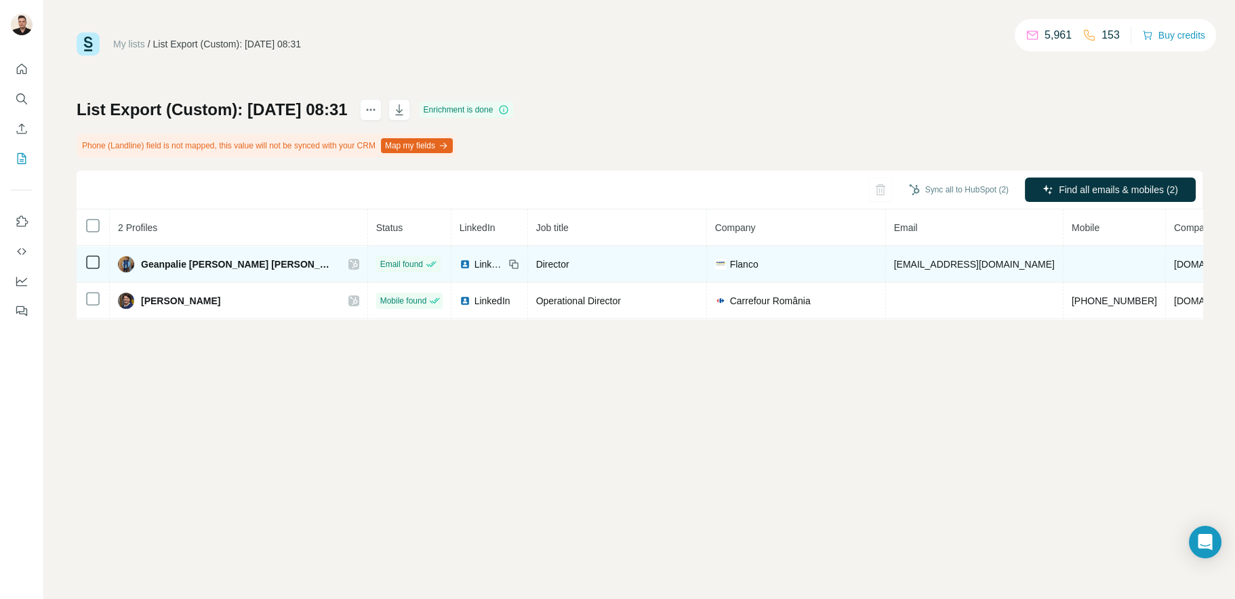
click at [474, 265] on span "LinkedIn" at bounding box center [489, 264] width 30 height 14
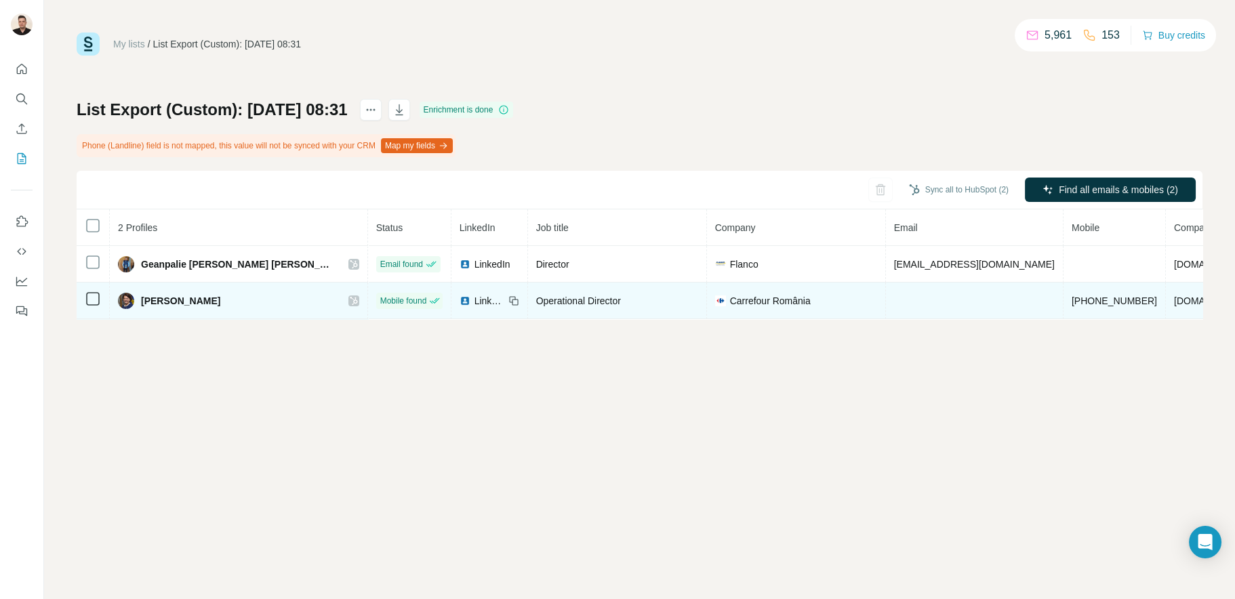
click at [474, 307] on span "LinkedIn" at bounding box center [489, 301] width 30 height 14
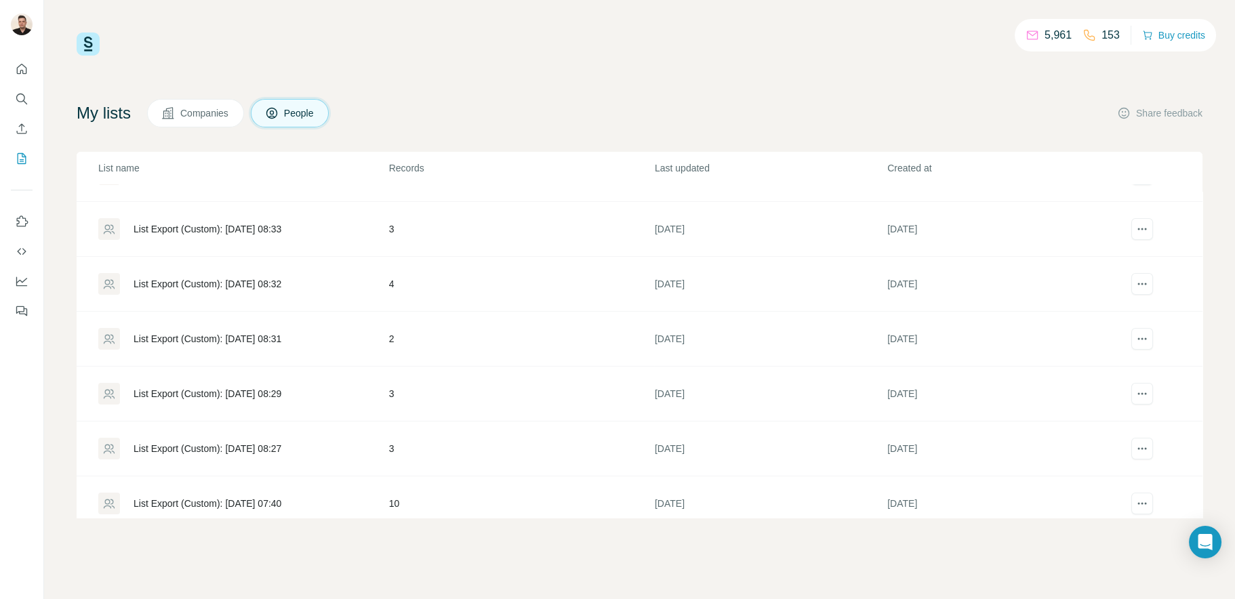
scroll to position [476, 0]
click at [243, 284] on div "List Export (Custom): [DATE] 08:32" at bounding box center [207, 285] width 148 height 14
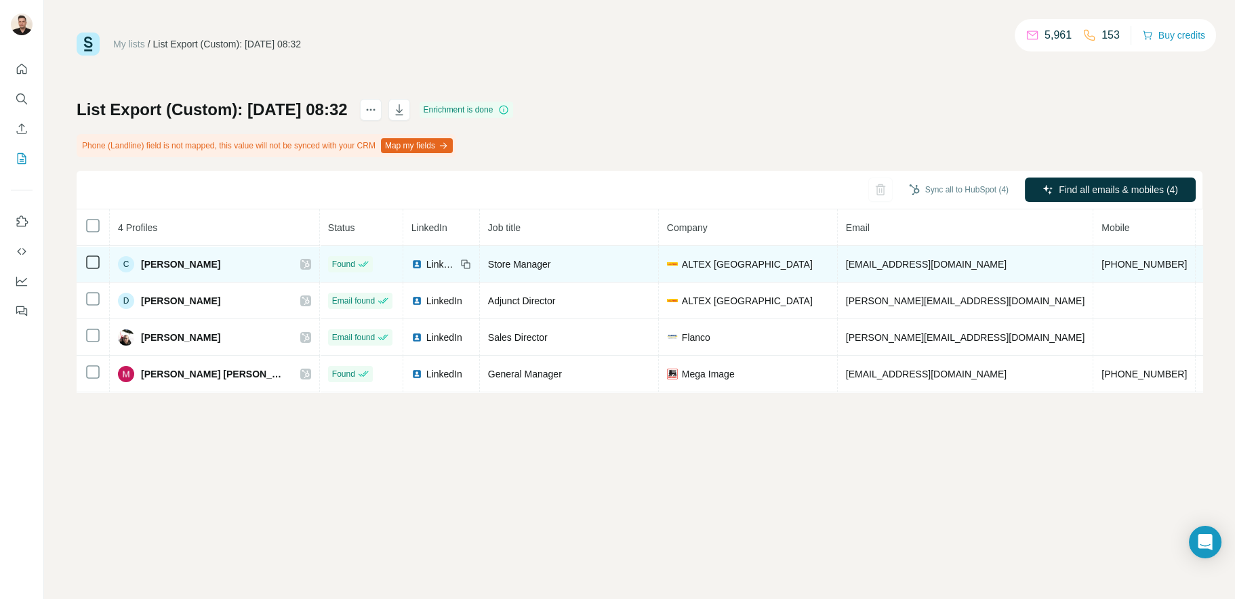
click at [426, 266] on span "LinkedIn" at bounding box center [441, 264] width 30 height 14
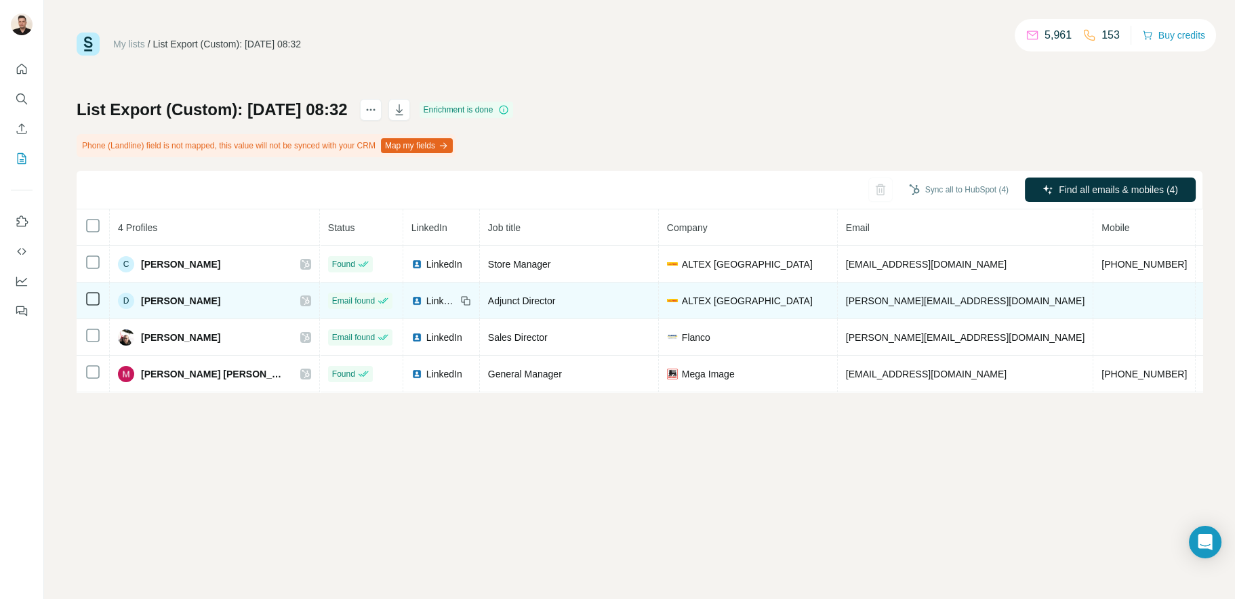
click at [426, 300] on span "LinkedIn" at bounding box center [441, 301] width 30 height 14
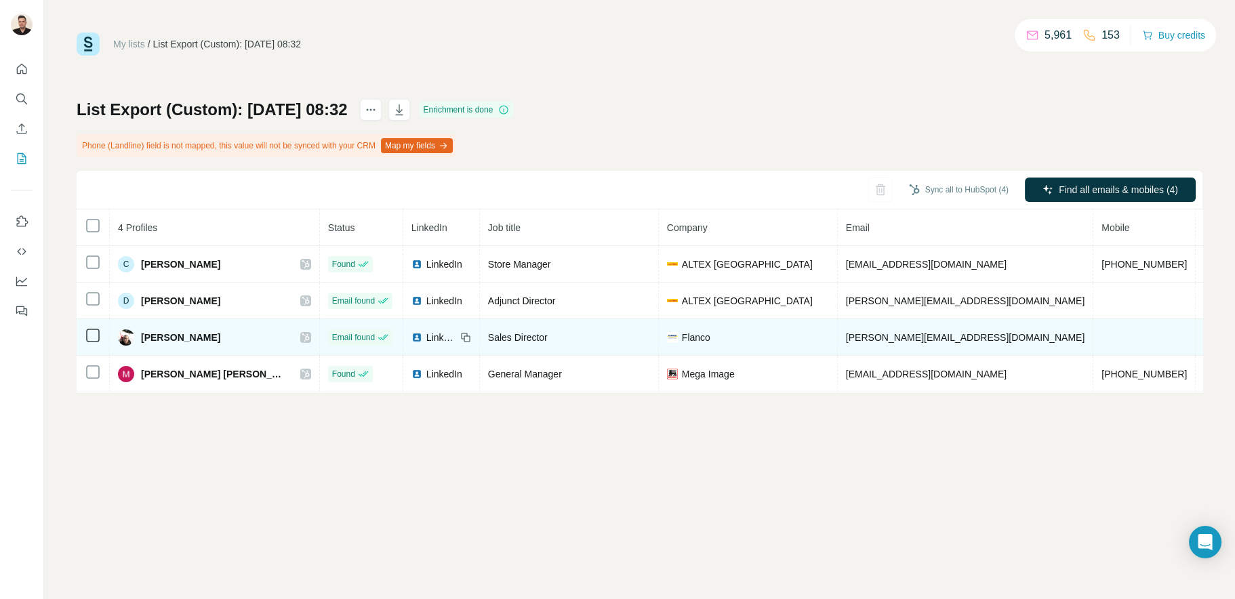
click at [426, 342] on span "LinkedIn" at bounding box center [441, 338] width 30 height 14
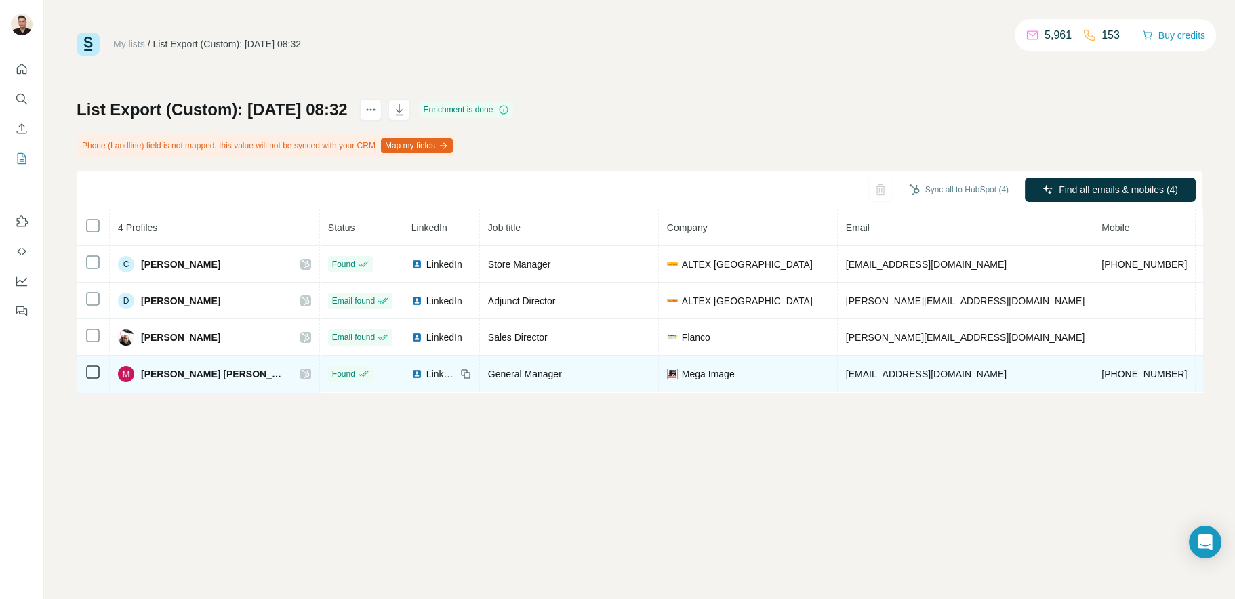
click at [426, 377] on span "LinkedIn" at bounding box center [441, 374] width 30 height 14
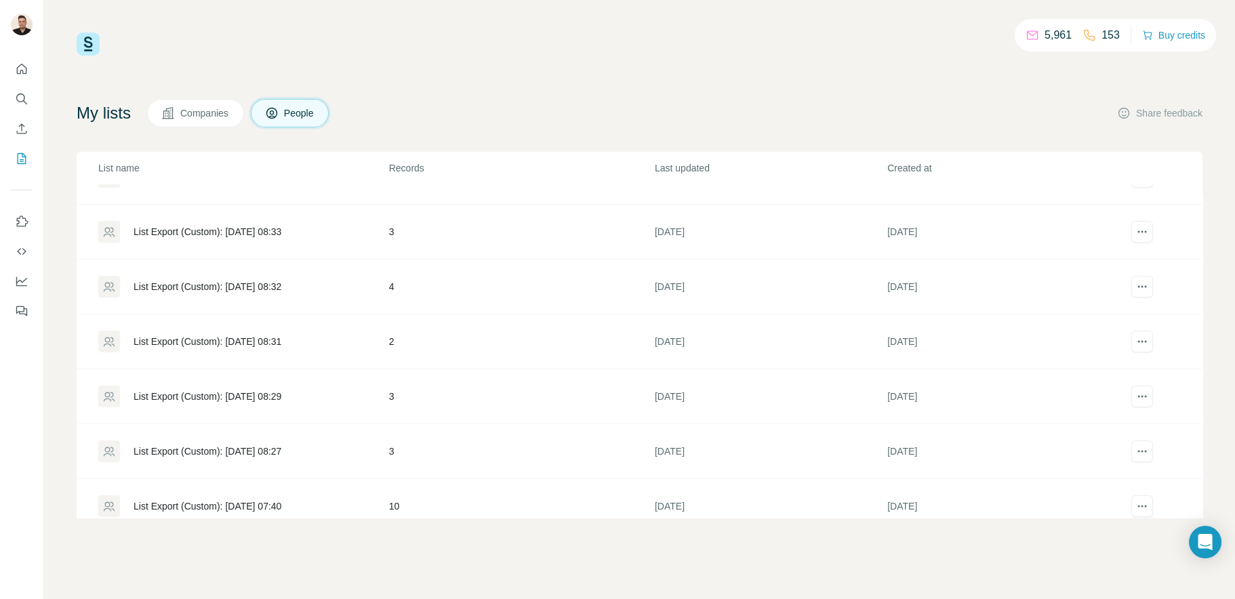
scroll to position [407, 0]
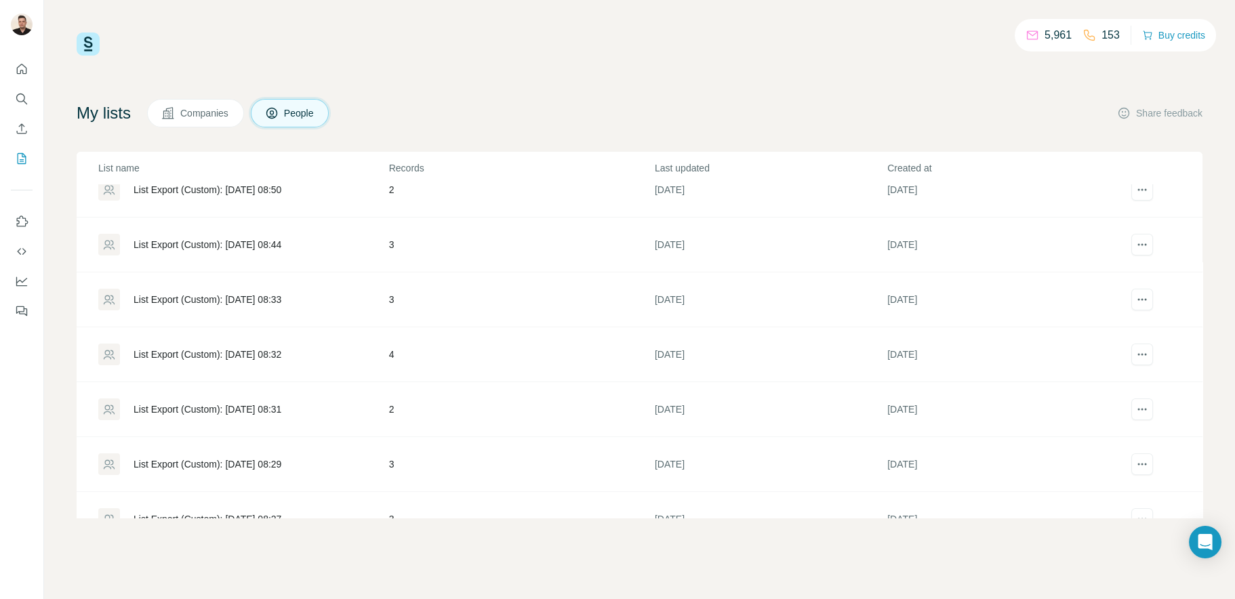
click at [264, 293] on div "List Export (Custom): [DATE] 08:33" at bounding box center [207, 300] width 148 height 14
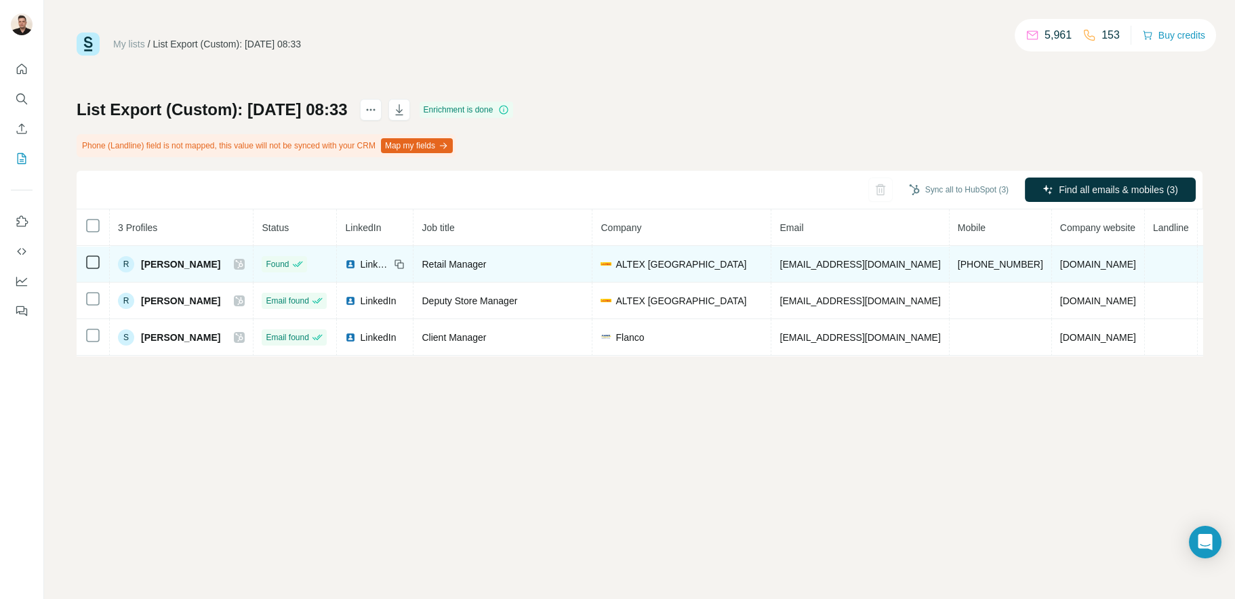
click at [367, 262] on span "LinkedIn" at bounding box center [375, 264] width 30 height 14
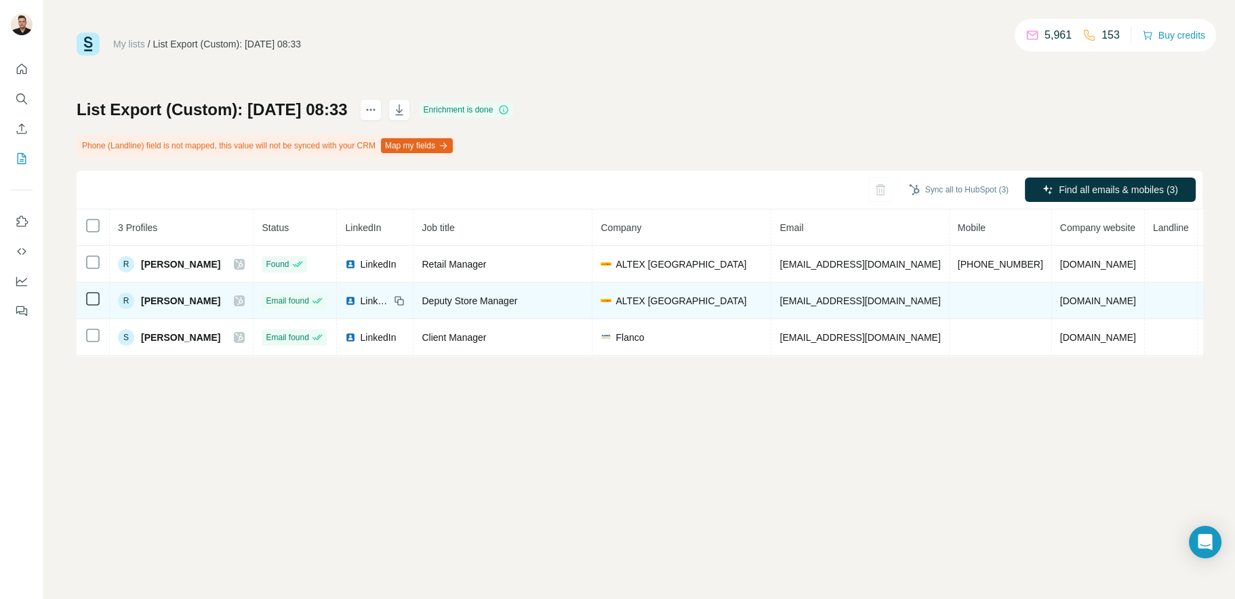
click at [365, 300] on span "LinkedIn" at bounding box center [375, 301] width 30 height 14
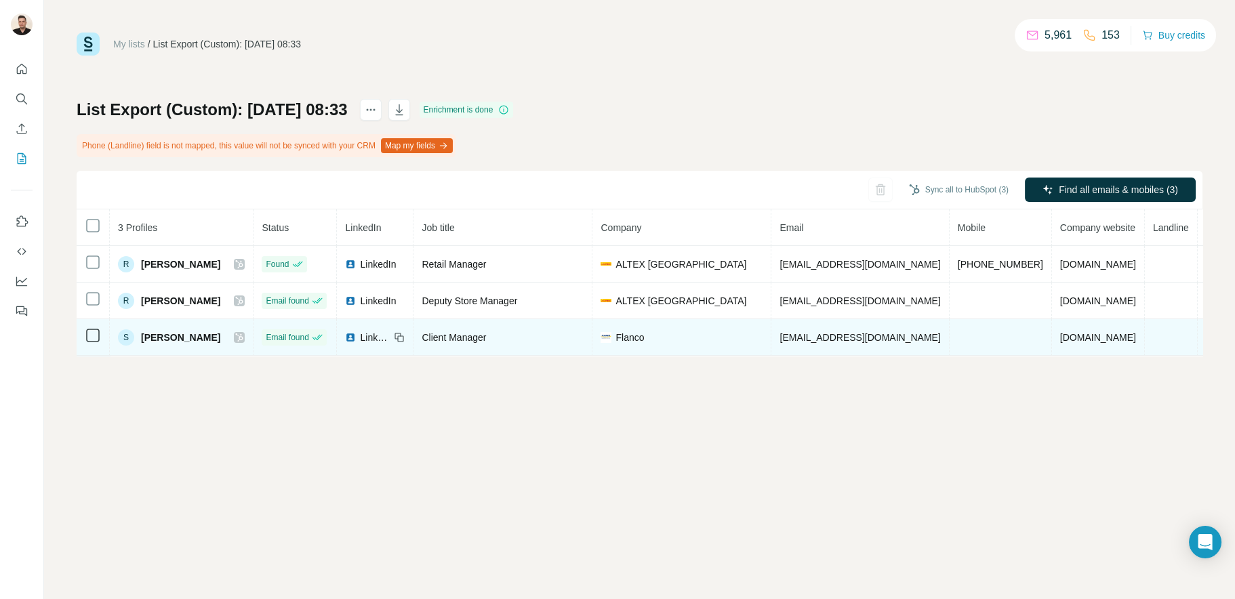
click at [365, 336] on span "LinkedIn" at bounding box center [375, 338] width 30 height 14
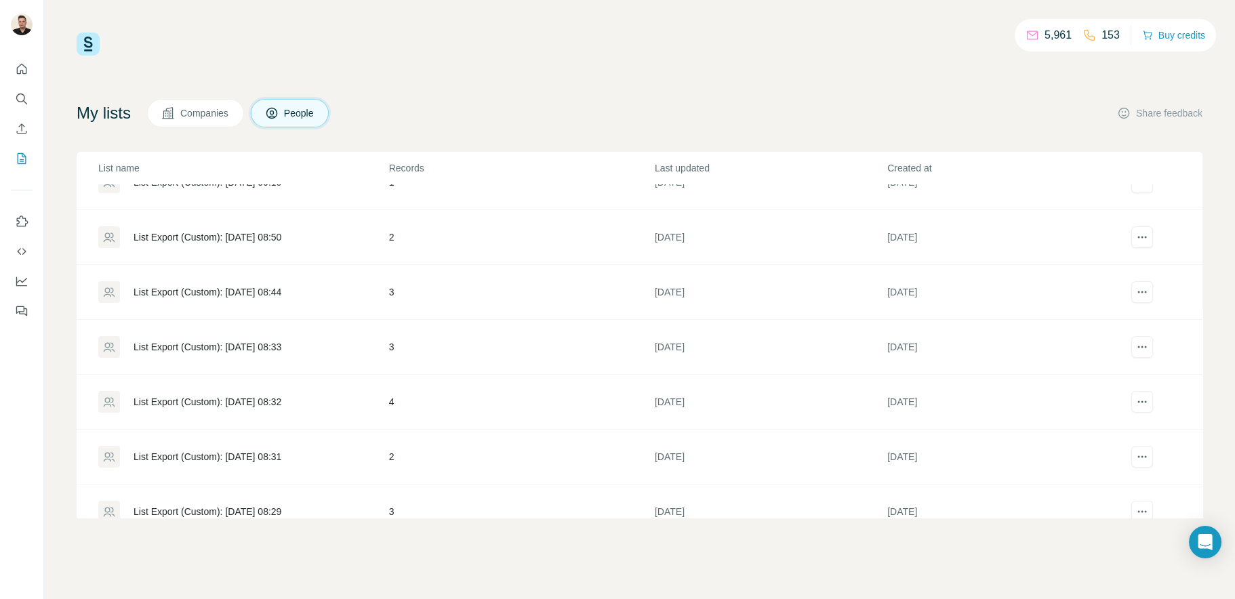
scroll to position [339, 0]
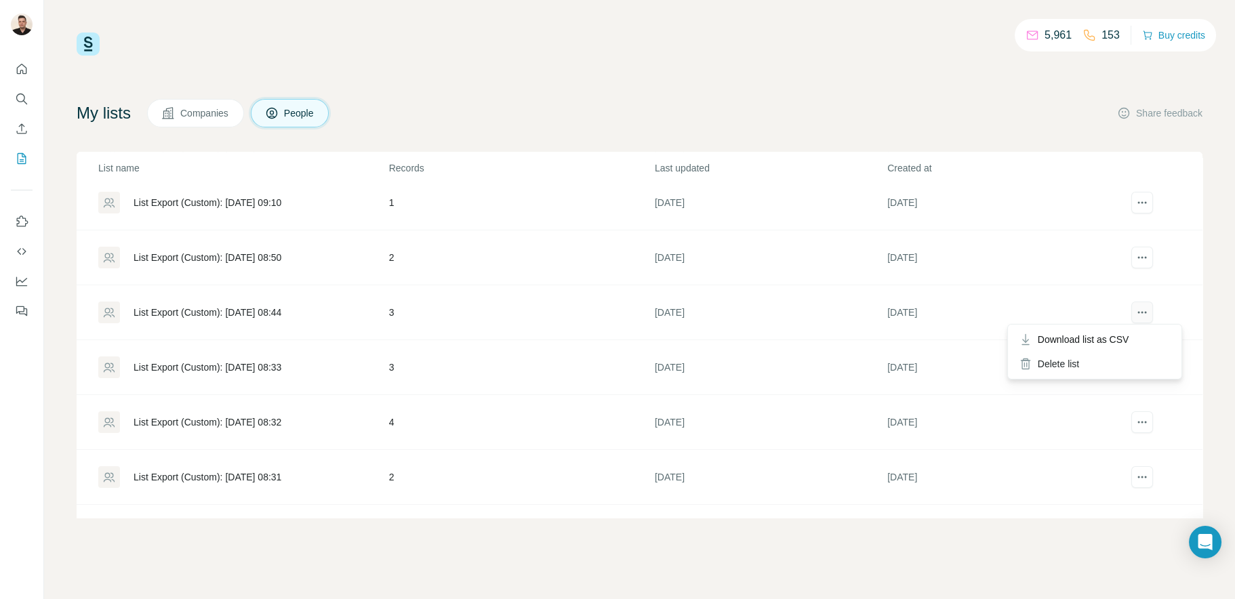
click at [1135, 306] on icon "actions" at bounding box center [1142, 313] width 14 height 14
click at [267, 255] on div "List Export (Custom): [DATE] 08:50" at bounding box center [207, 258] width 148 height 14
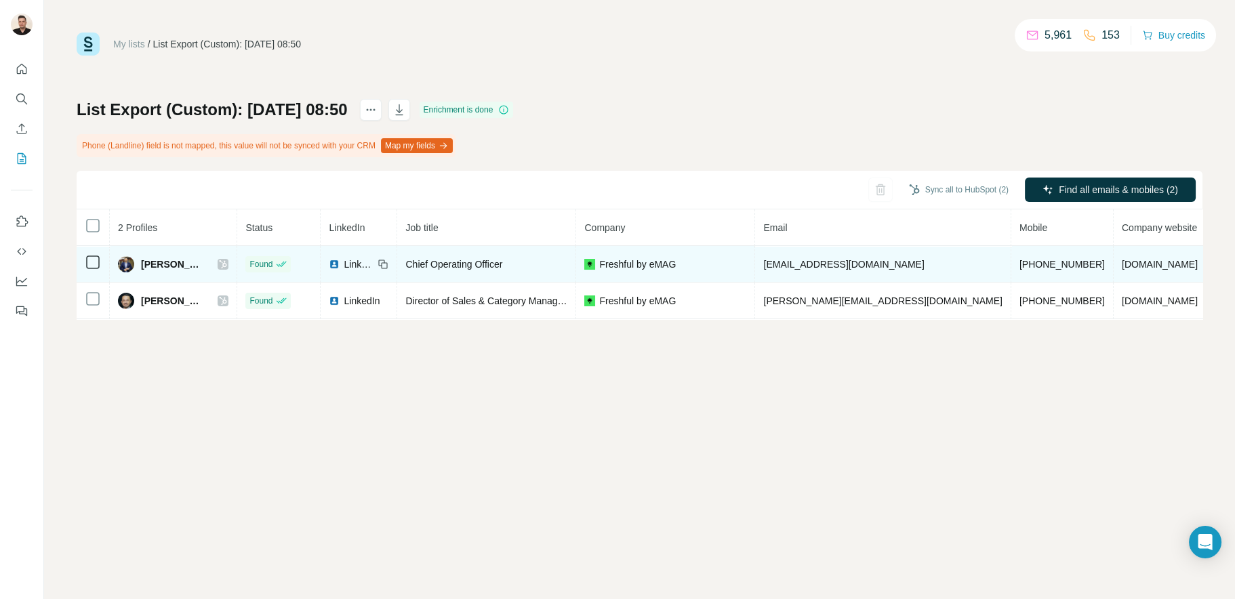
click at [356, 264] on span "LinkedIn" at bounding box center [359, 264] width 30 height 14
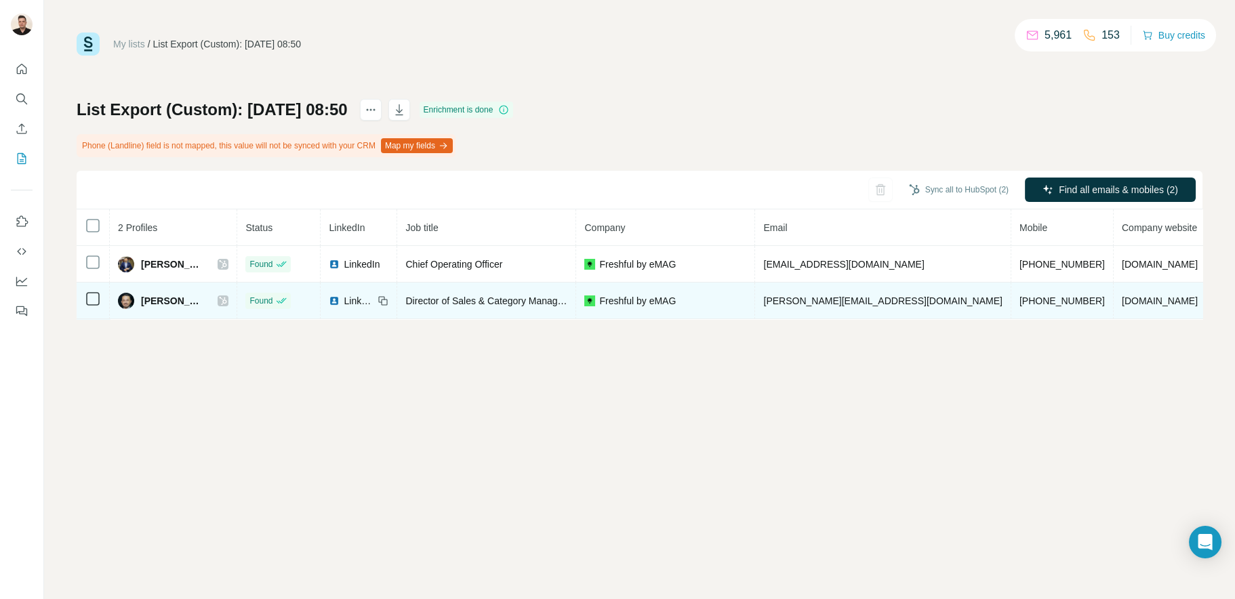
click at [360, 301] on span "LinkedIn" at bounding box center [359, 301] width 30 height 14
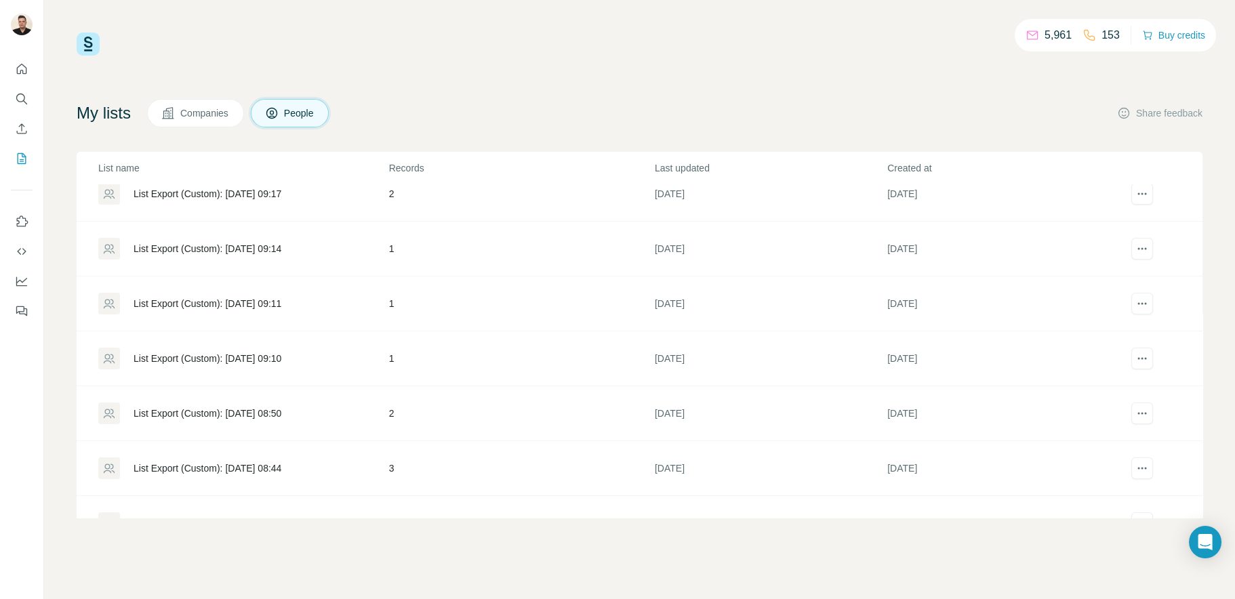
scroll to position [203, 0]
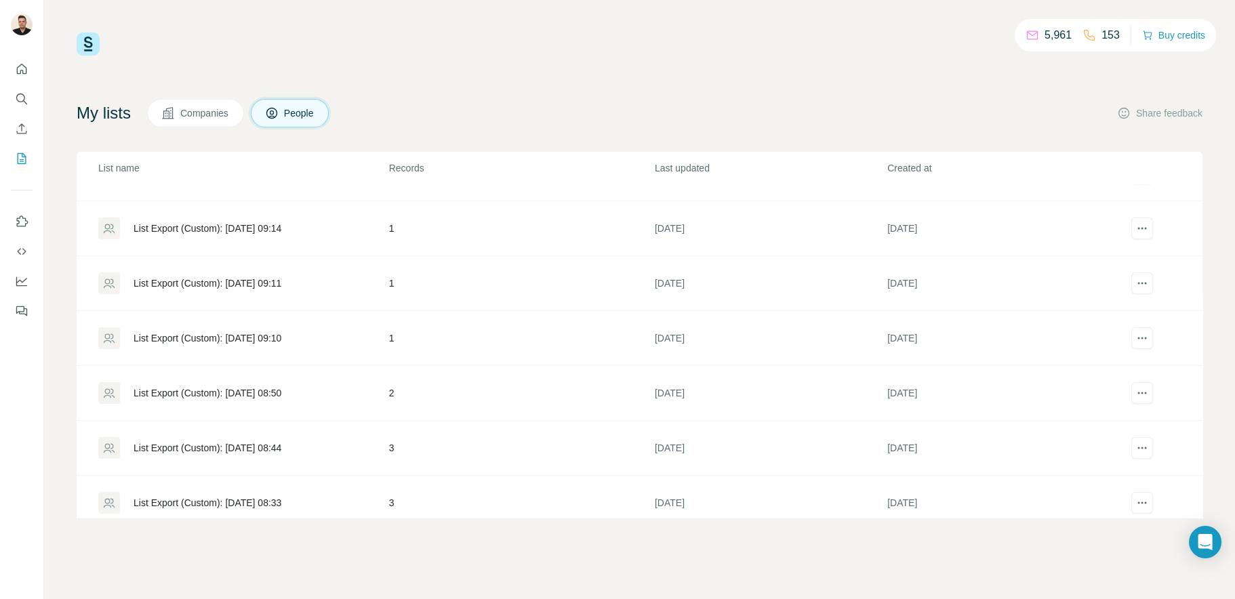
click at [244, 335] on div "List Export (Custom): [DATE] 09:10" at bounding box center [207, 338] width 148 height 14
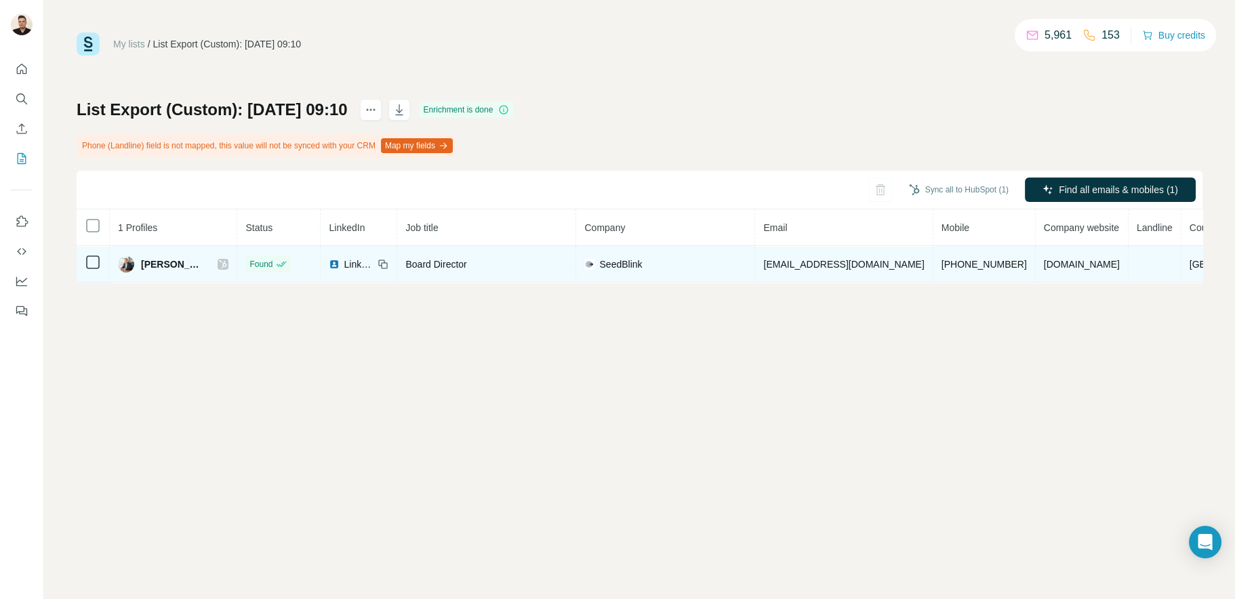
click at [344, 267] on span "LinkedIn" at bounding box center [359, 264] width 30 height 14
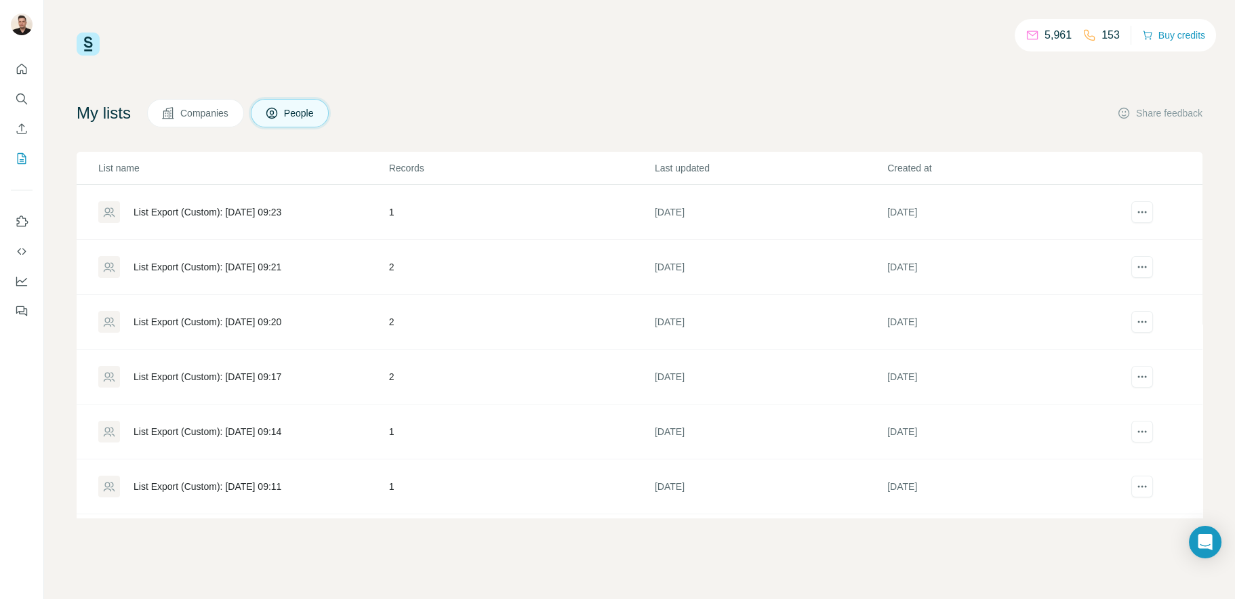
scroll to position [136, 0]
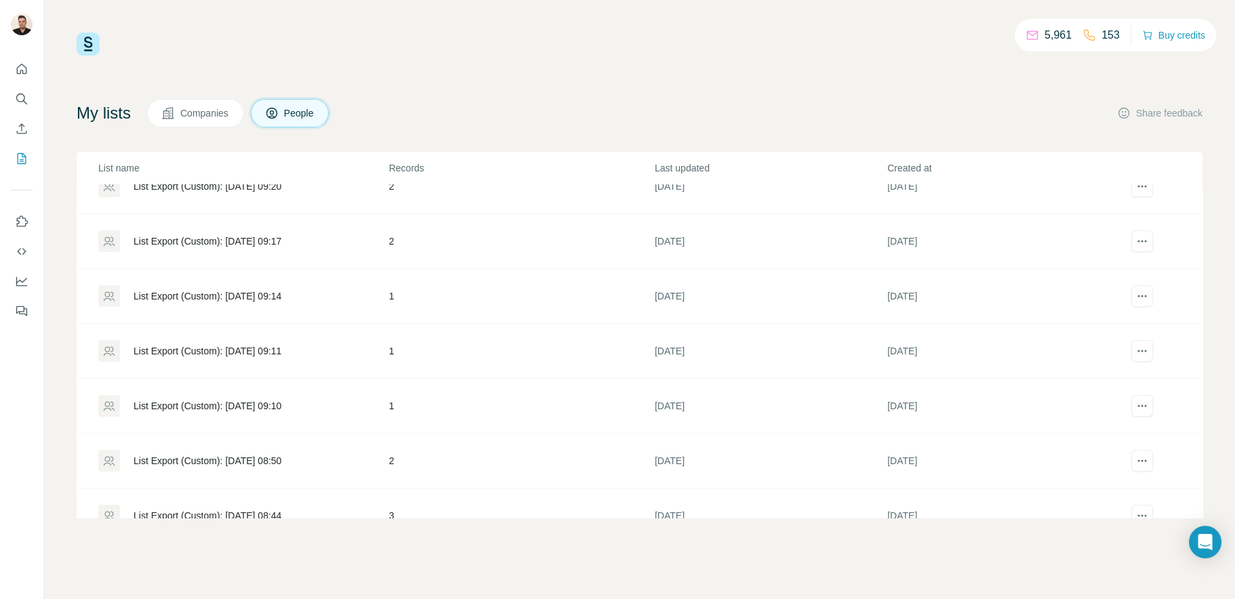
click at [281, 350] on div "List Export (Custom): [DATE] 09:11" at bounding box center [207, 351] width 148 height 14
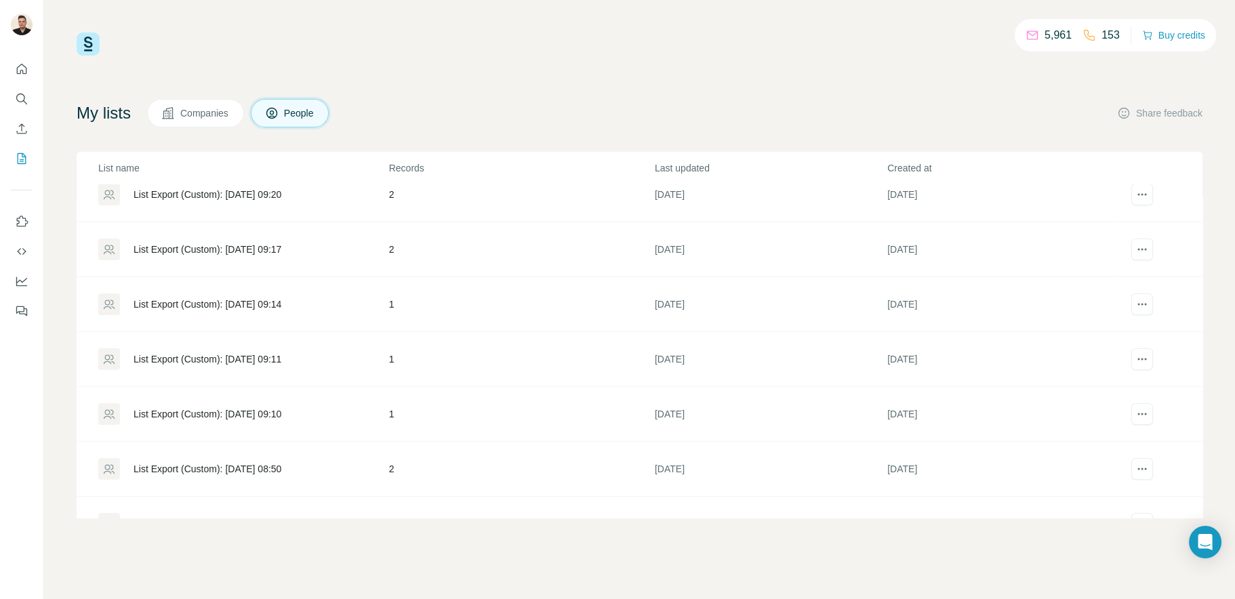
scroll to position [136, 0]
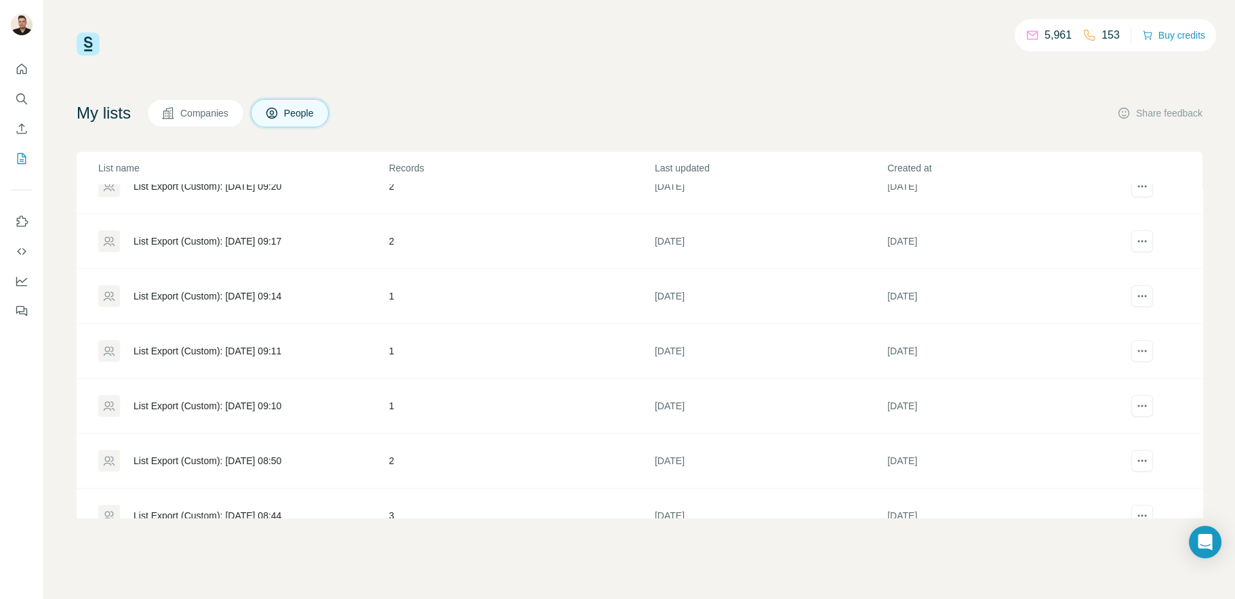
click at [281, 293] on div "List Export (Custom): [DATE] 09:14" at bounding box center [207, 296] width 148 height 14
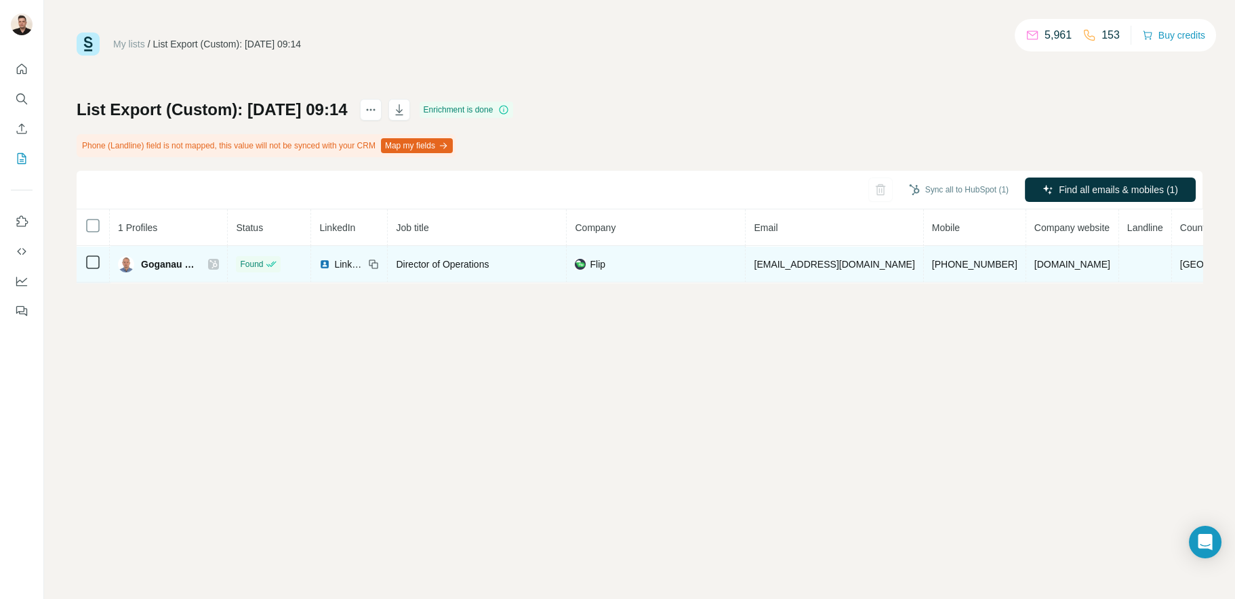
click at [364, 262] on span "LinkedIn" at bounding box center [349, 264] width 30 height 14
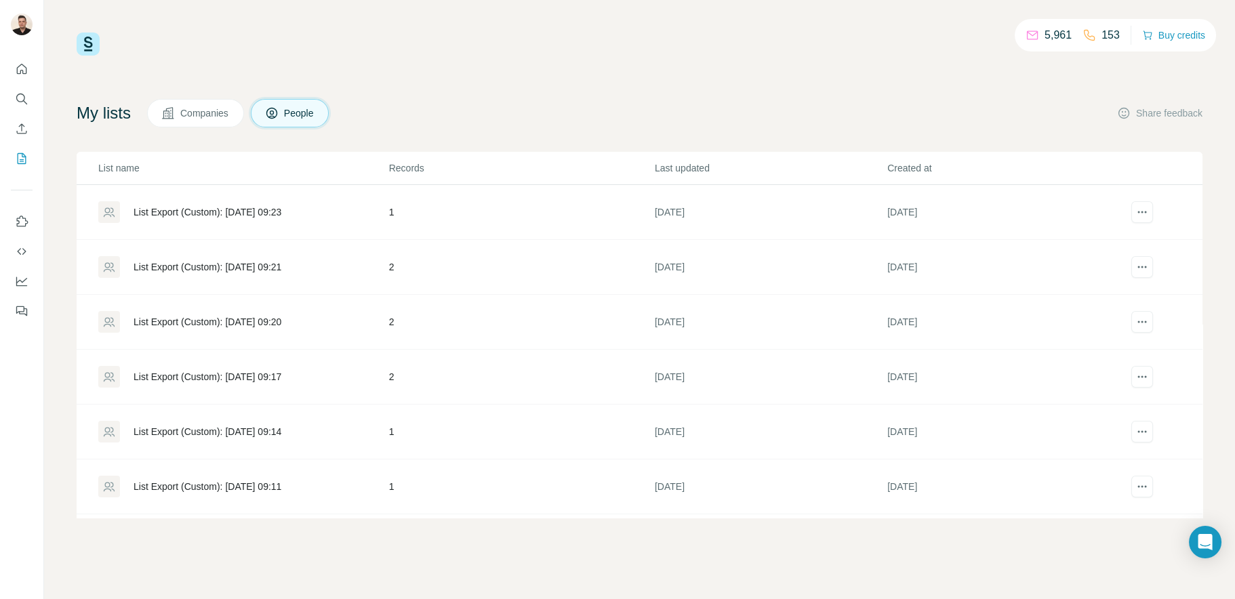
click at [281, 370] on div "List Export (Custom): [DATE] 09:17" at bounding box center [207, 377] width 148 height 14
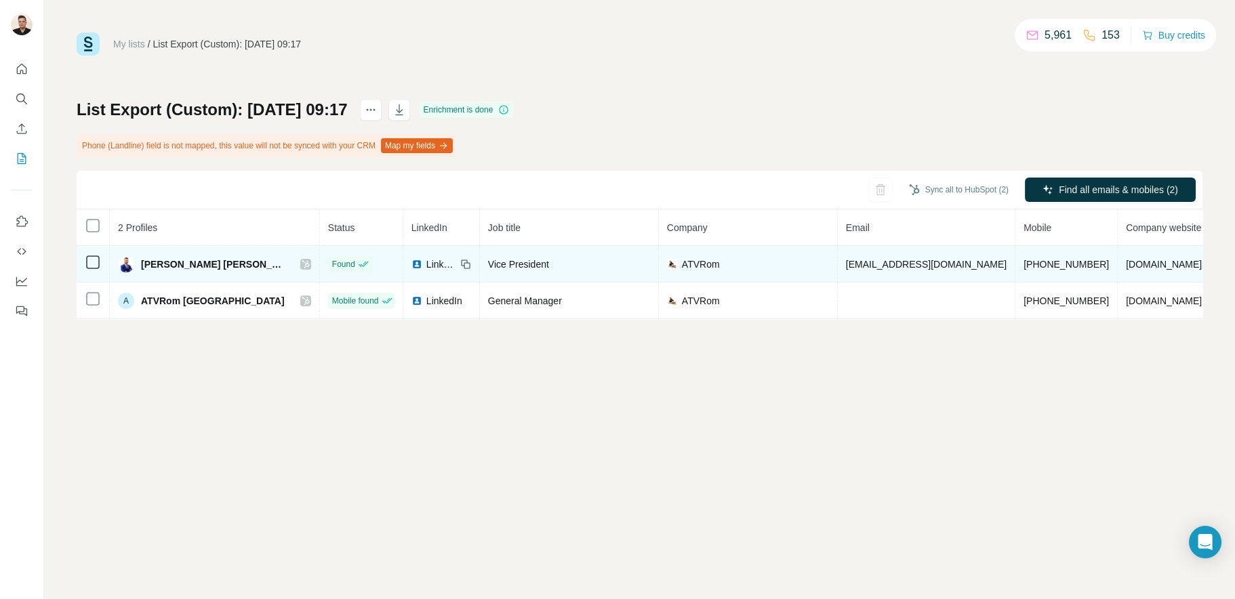
click at [426, 262] on span "LinkedIn" at bounding box center [441, 264] width 30 height 14
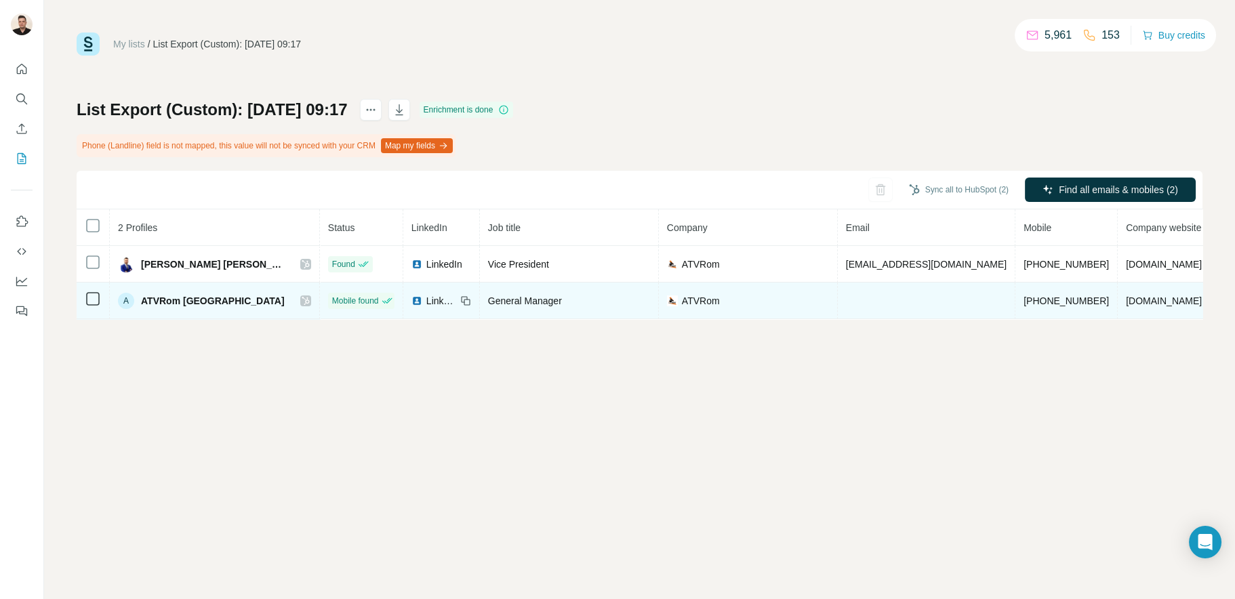
click at [426, 302] on span "LinkedIn" at bounding box center [441, 301] width 30 height 14
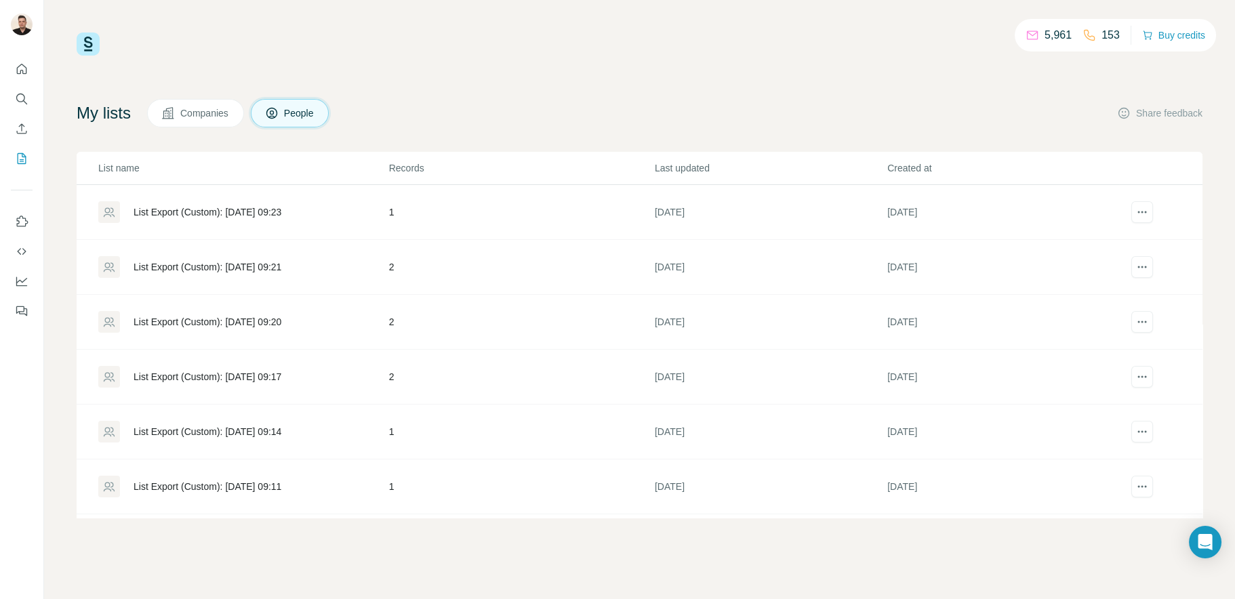
click at [281, 318] on div "List Export (Custom): [DATE] 09:20" at bounding box center [207, 322] width 148 height 14
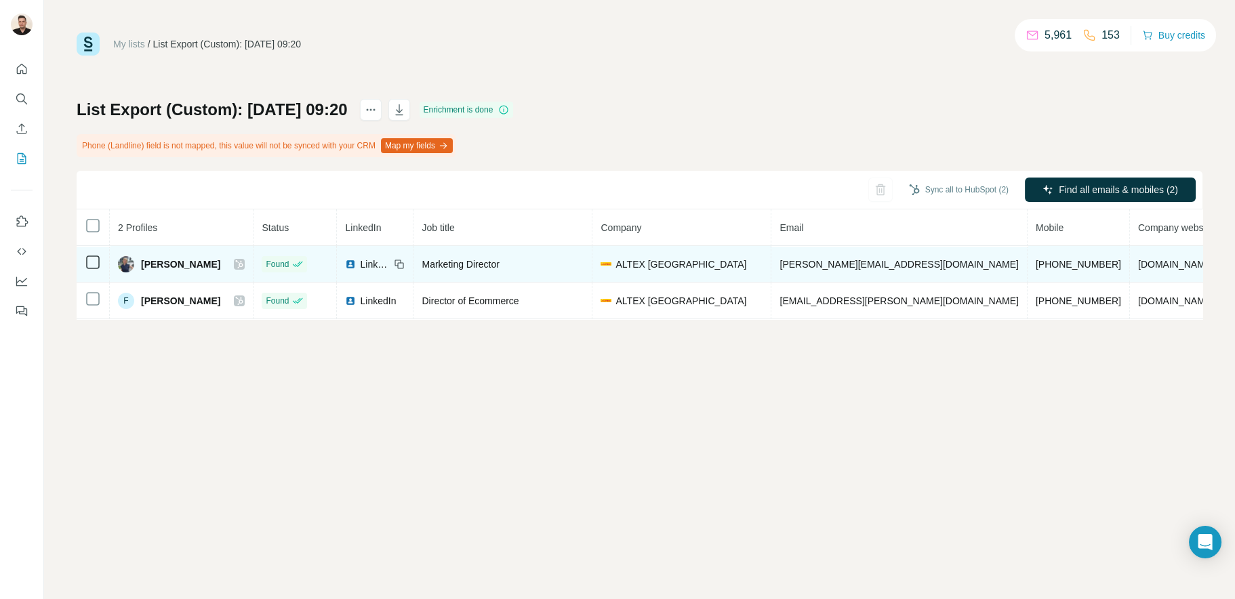
click at [371, 264] on span "LinkedIn" at bounding box center [375, 264] width 30 height 14
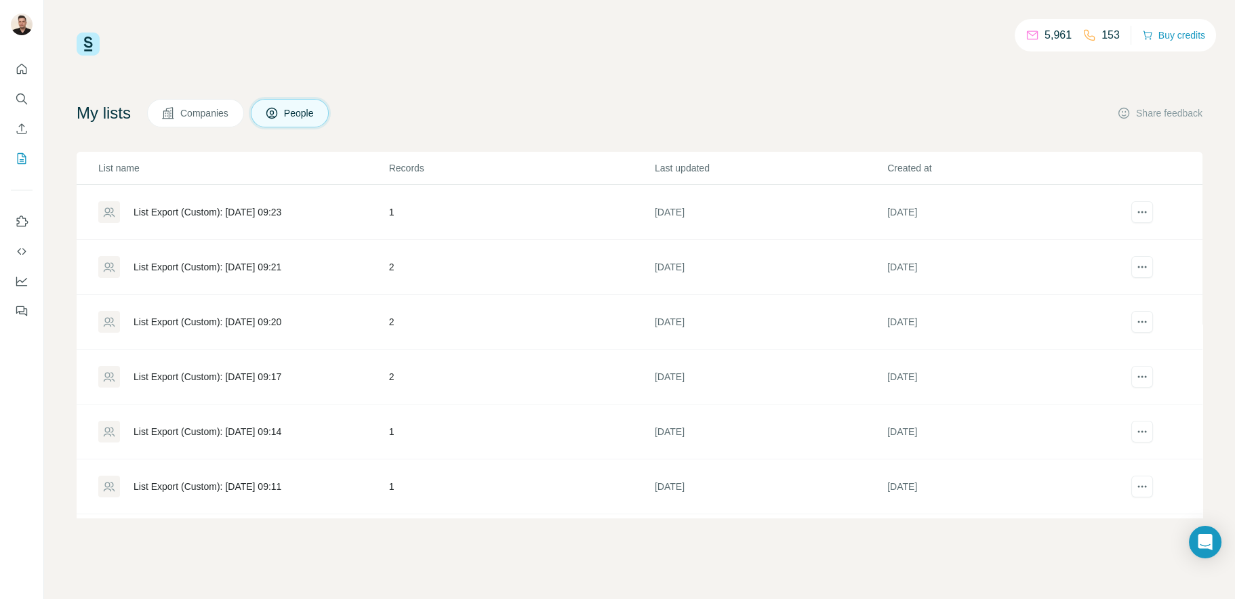
click at [281, 262] on div "List Export (Custom): [DATE] 09:21" at bounding box center [207, 267] width 148 height 14
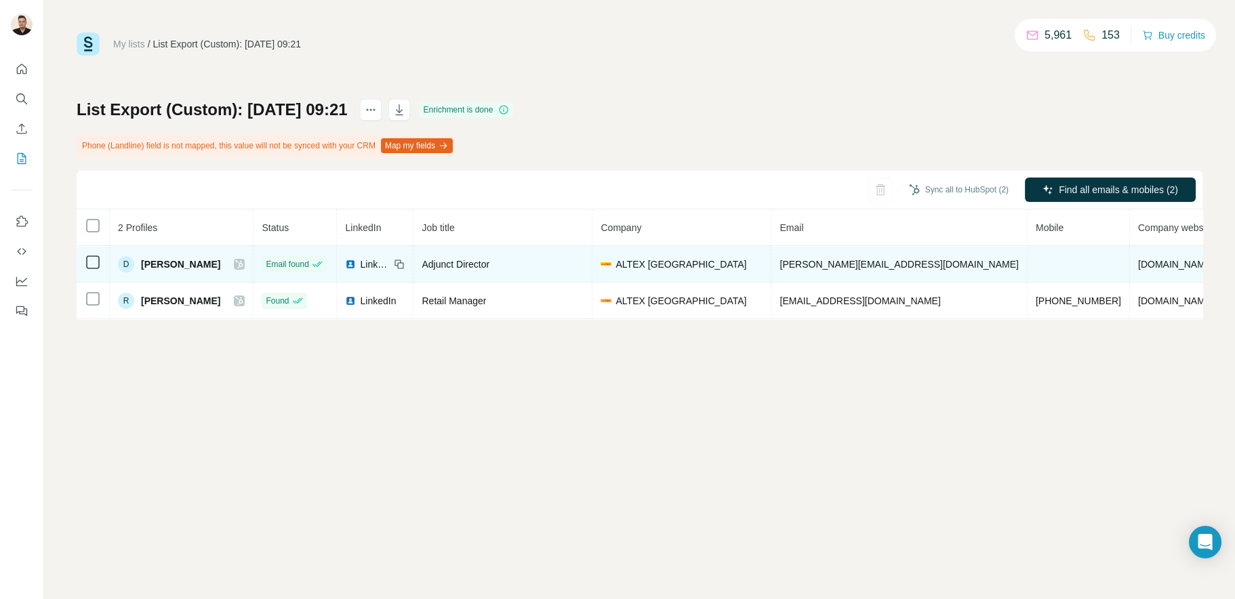
click at [376, 261] on span "LinkedIn" at bounding box center [375, 264] width 30 height 14
